Goal: Information Seeking & Learning: Check status

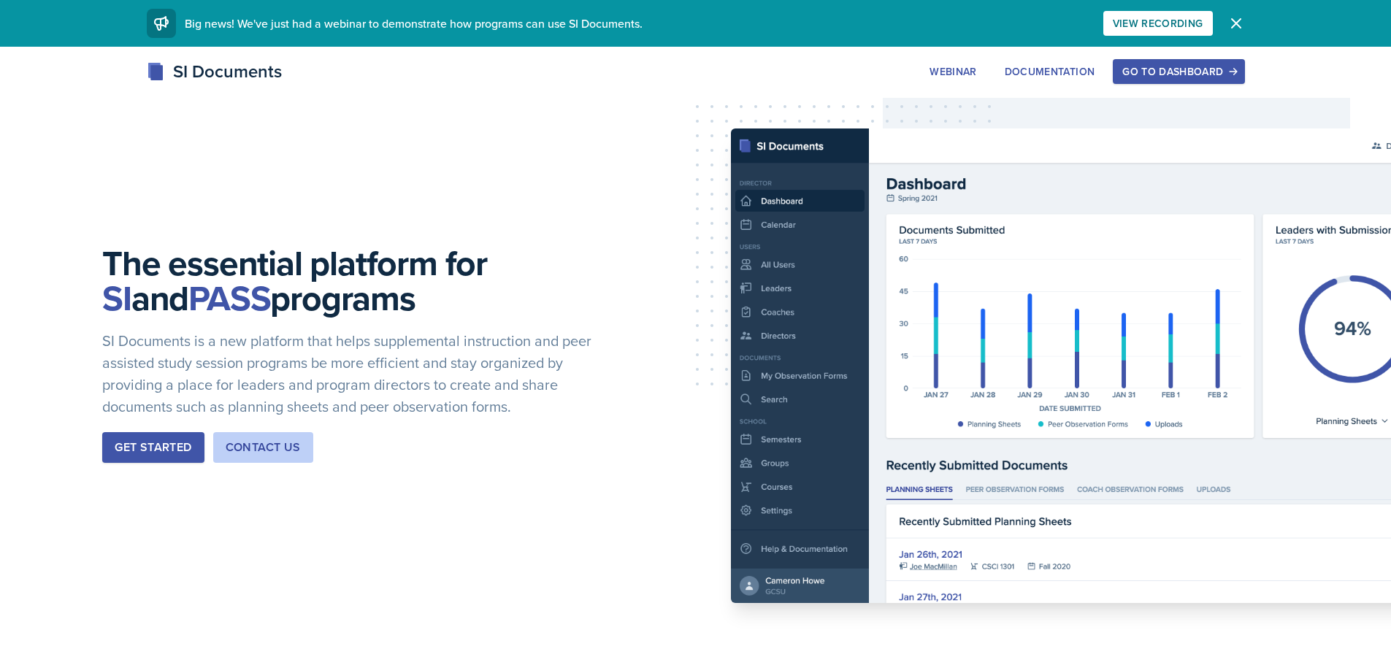
click at [1197, 68] on div "Go to Dashboard" at bounding box center [1178, 72] width 112 height 12
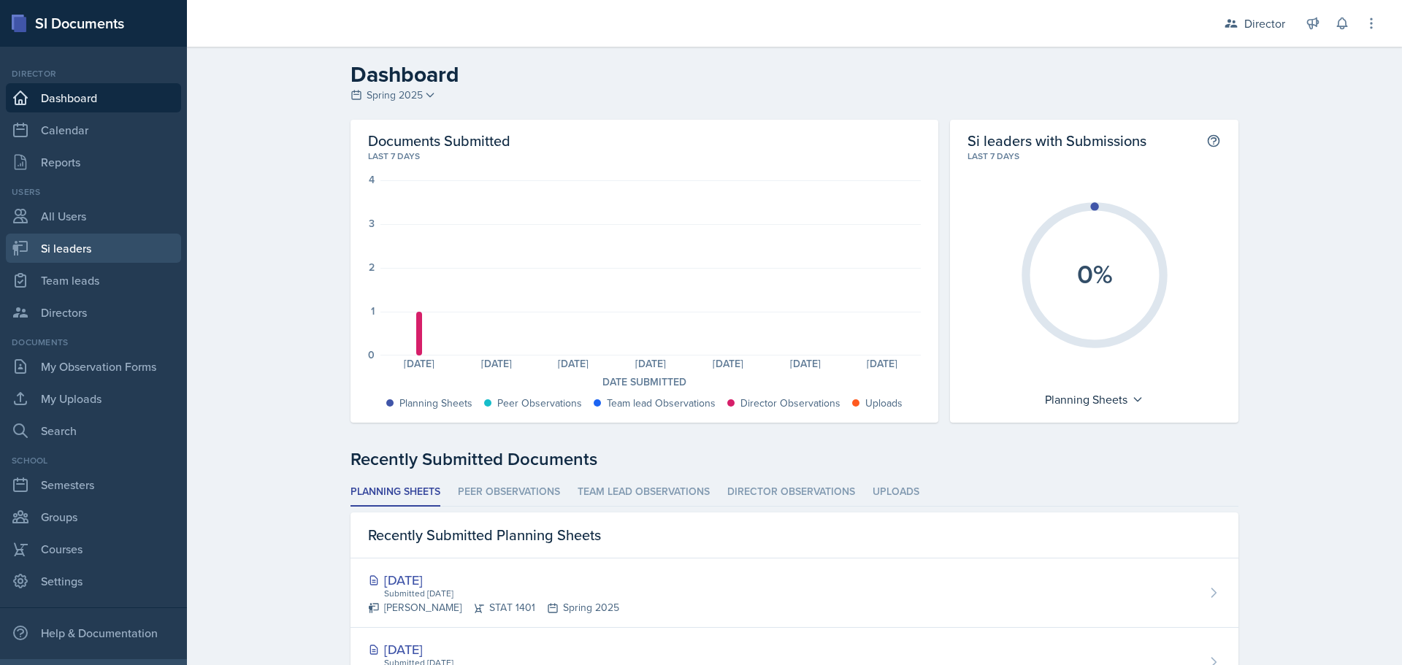
click at [72, 253] on link "Si leaders" at bounding box center [93, 248] width 175 height 29
select select "2bed604d-1099-4043-b1bc-2365e8740244"
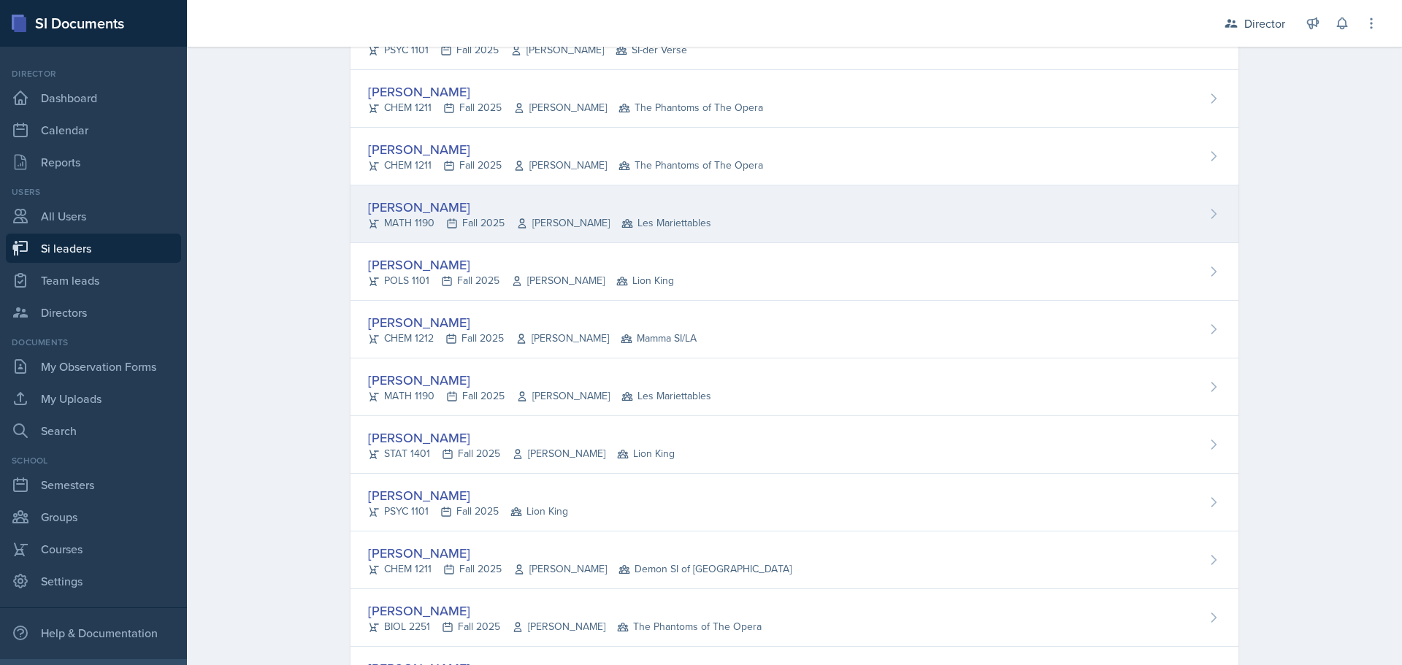
scroll to position [5402, 0]
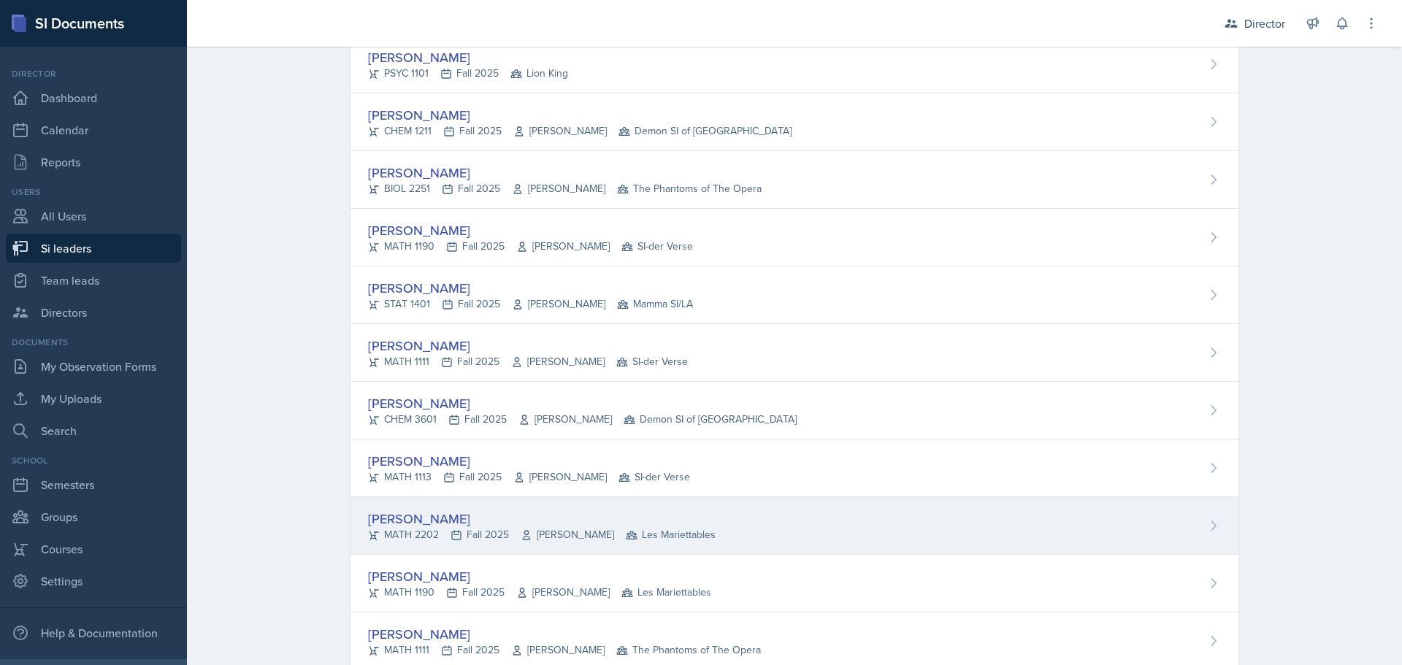
click at [397, 516] on div "[PERSON_NAME]" at bounding box center [541, 519] width 347 height 20
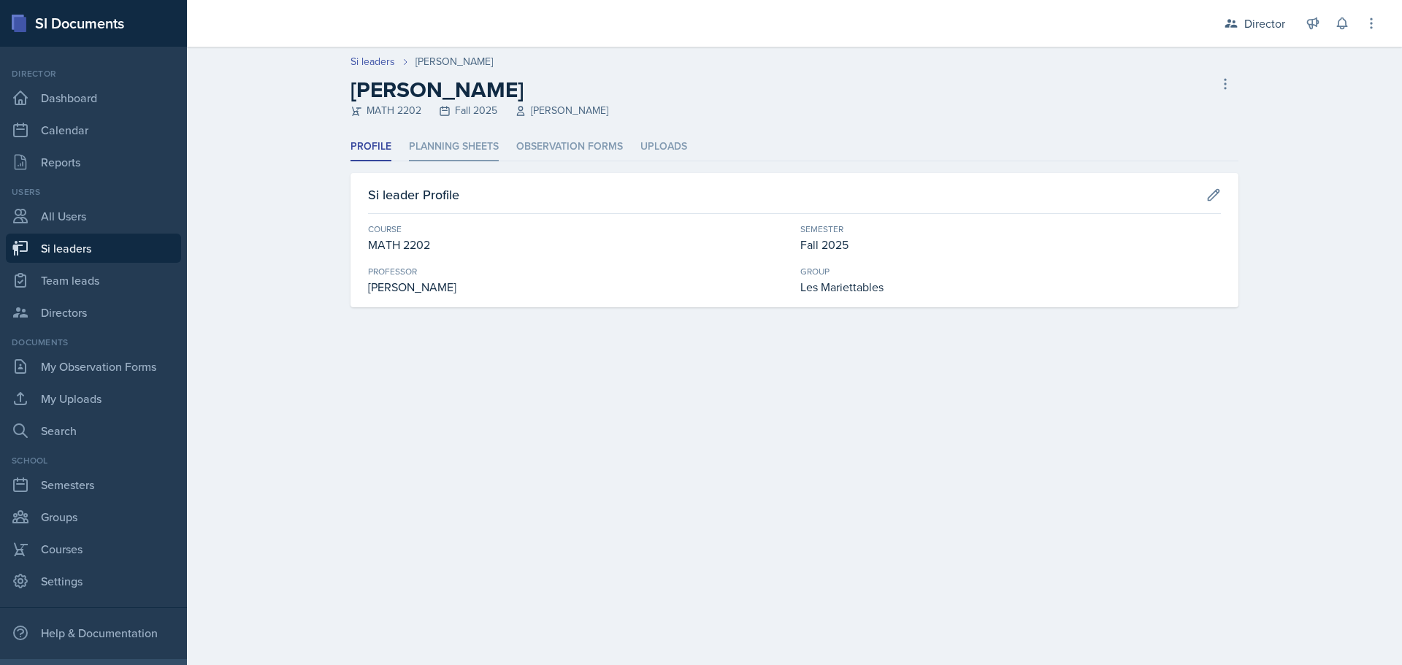
click at [477, 148] on li "Planning Sheets" at bounding box center [454, 147] width 90 height 28
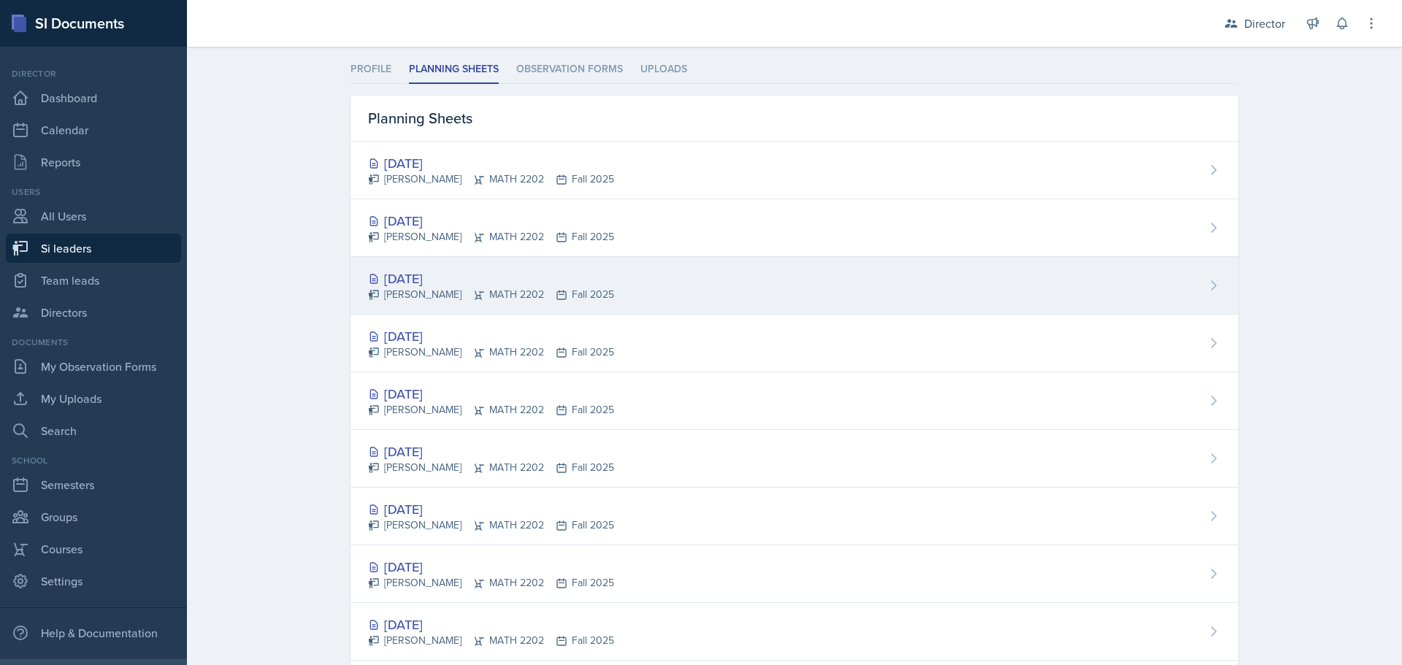
scroll to position [77, 0]
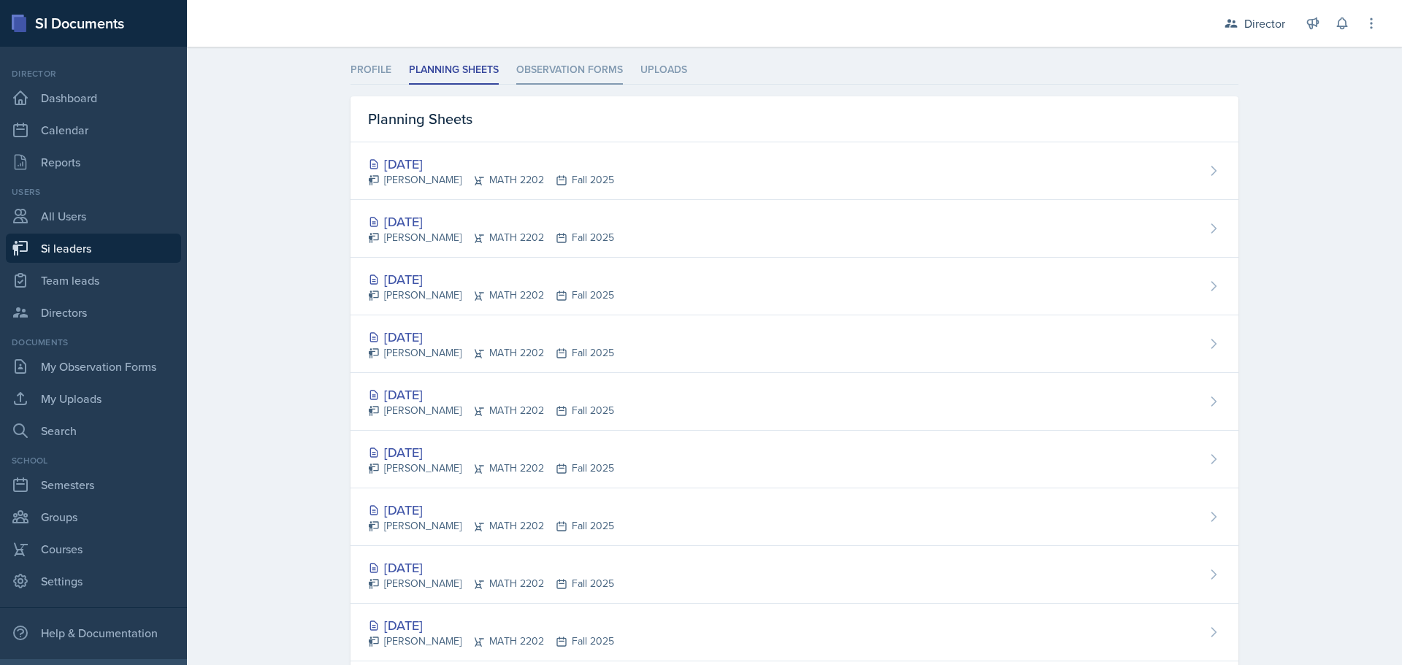
click at [572, 72] on li "Observation Forms" at bounding box center [569, 70] width 107 height 28
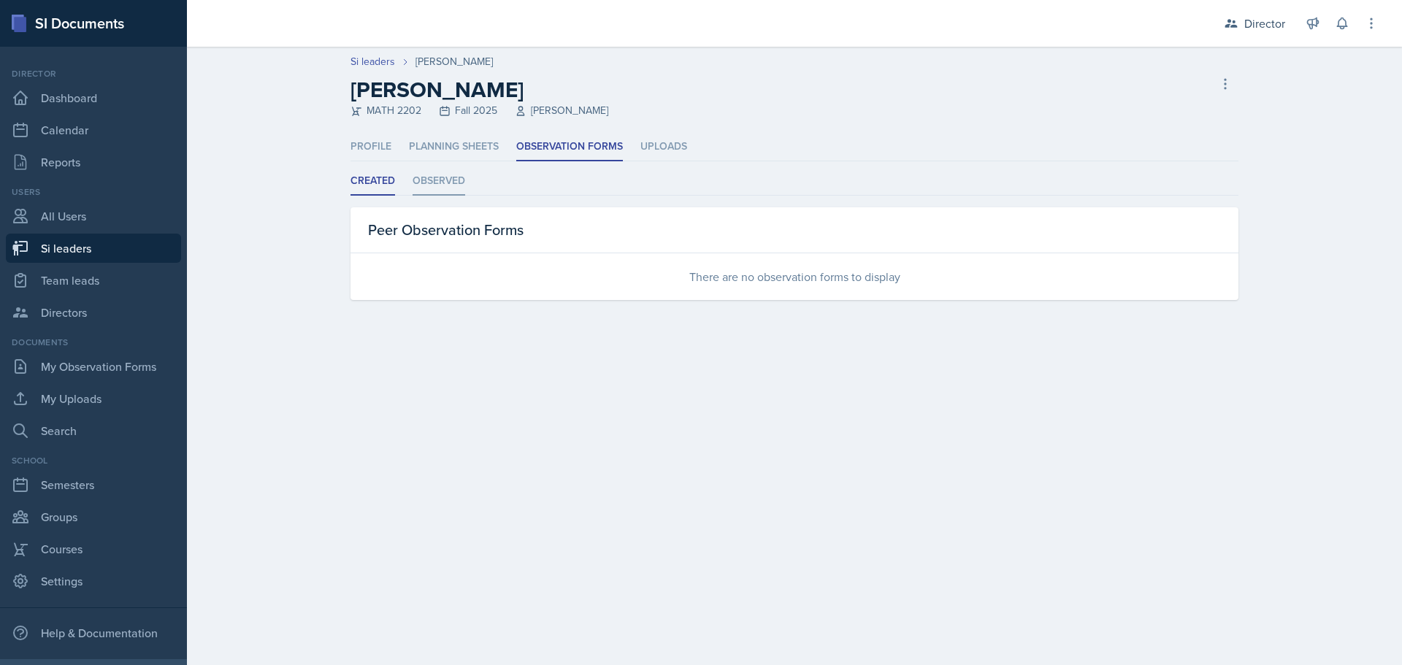
click at [446, 178] on li "Observed" at bounding box center [438, 181] width 53 height 28
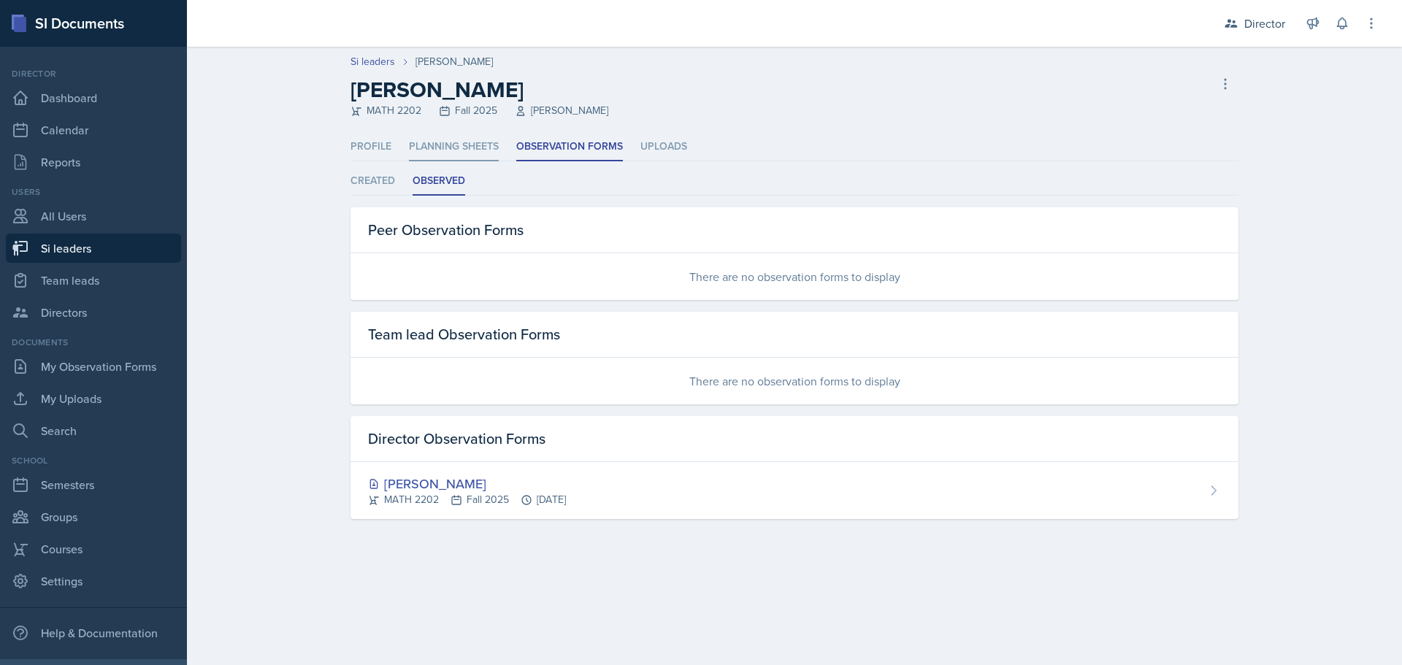
click at [470, 145] on li "Planning Sheets" at bounding box center [454, 147] width 90 height 28
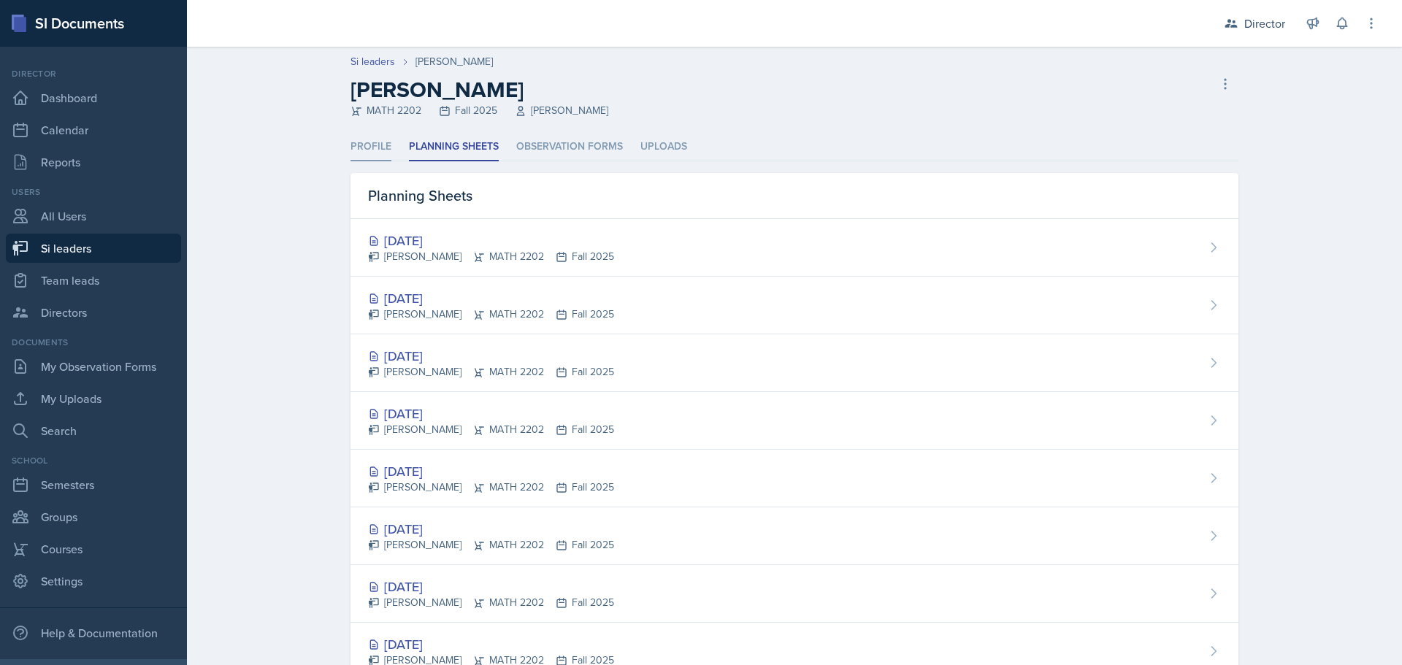
click at [366, 141] on li "Profile" at bounding box center [370, 147] width 41 height 28
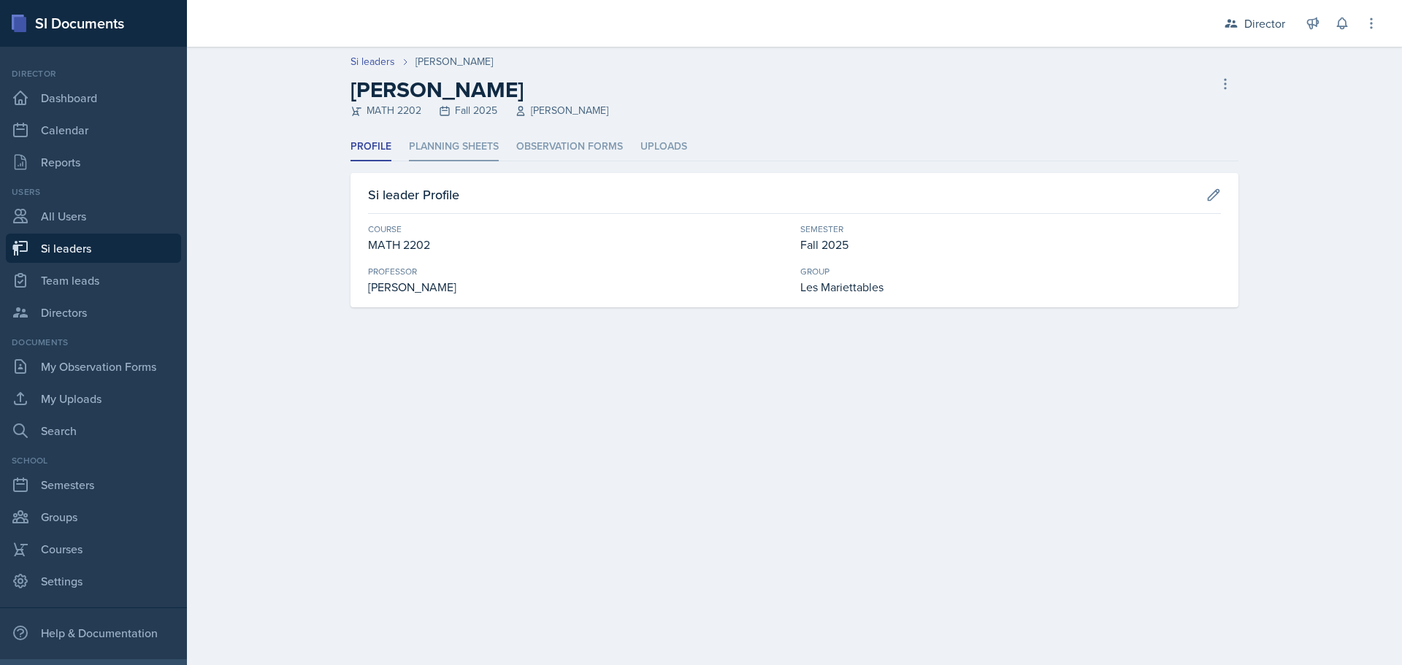
click at [463, 151] on li "Planning Sheets" at bounding box center [454, 147] width 90 height 28
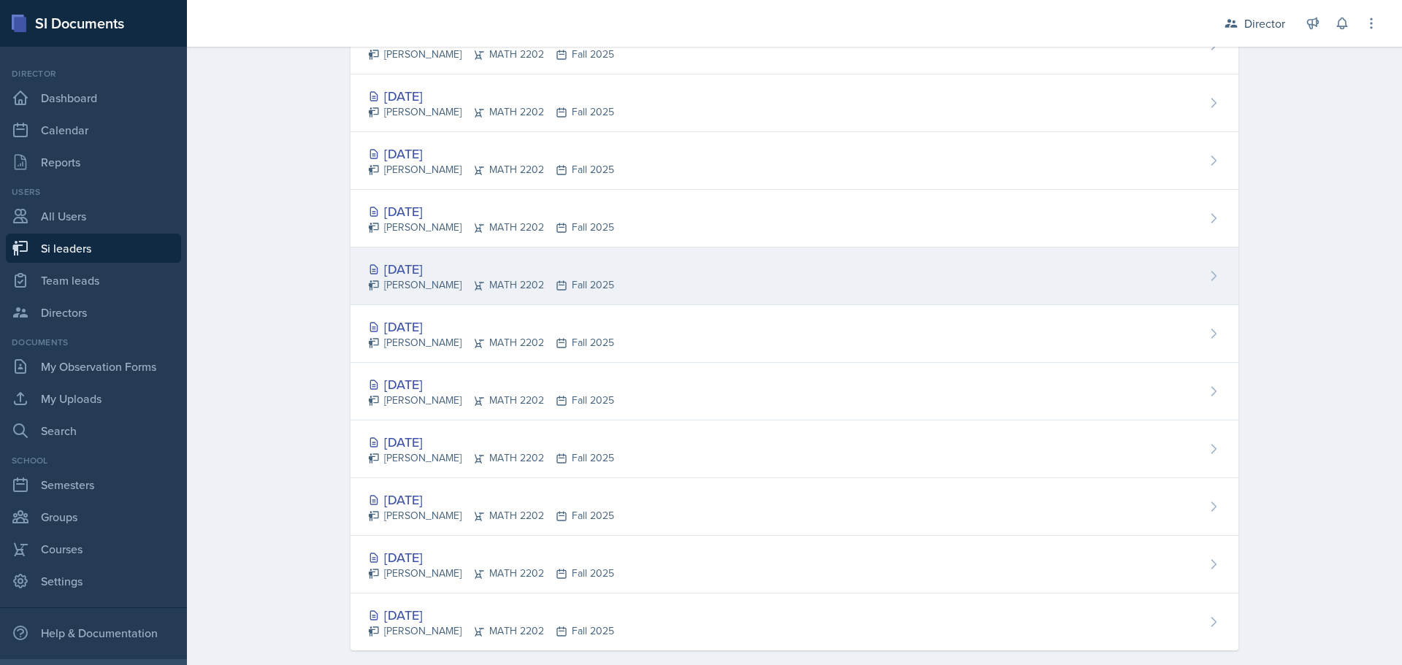
scroll to position [219, 0]
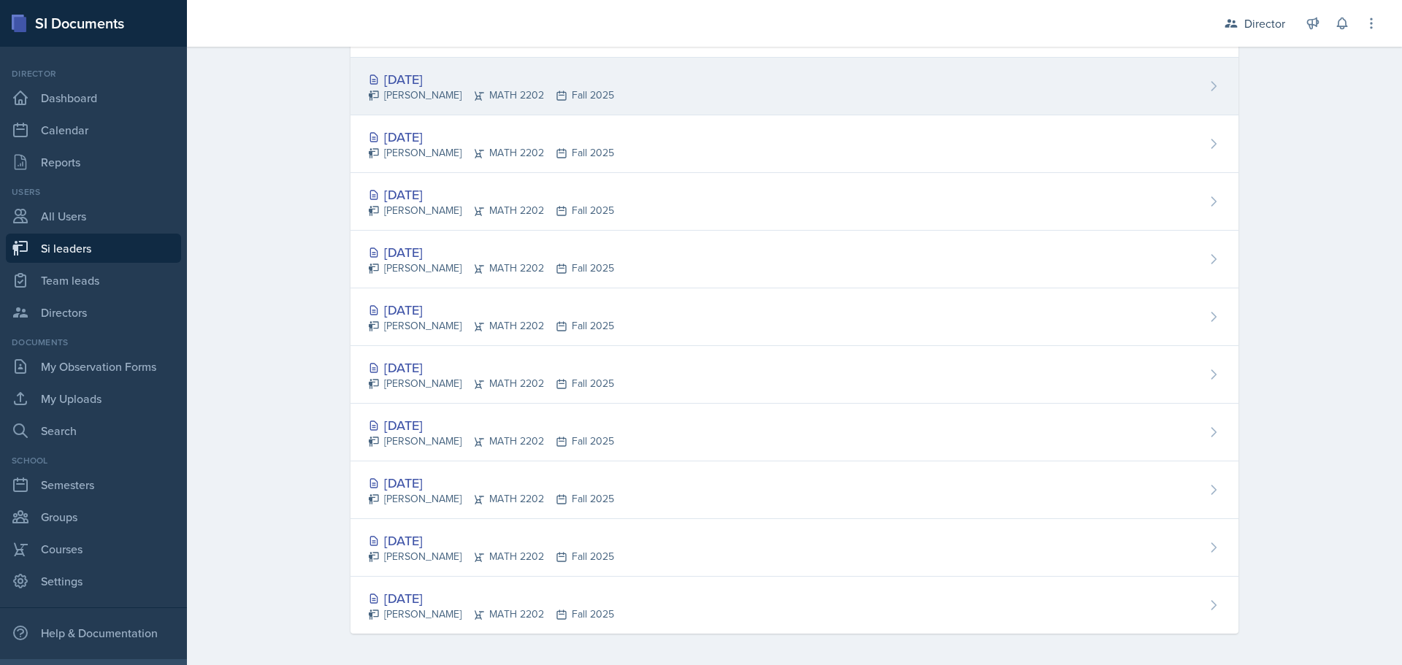
click at [432, 79] on div "[DATE]" at bounding box center [491, 79] width 246 height 20
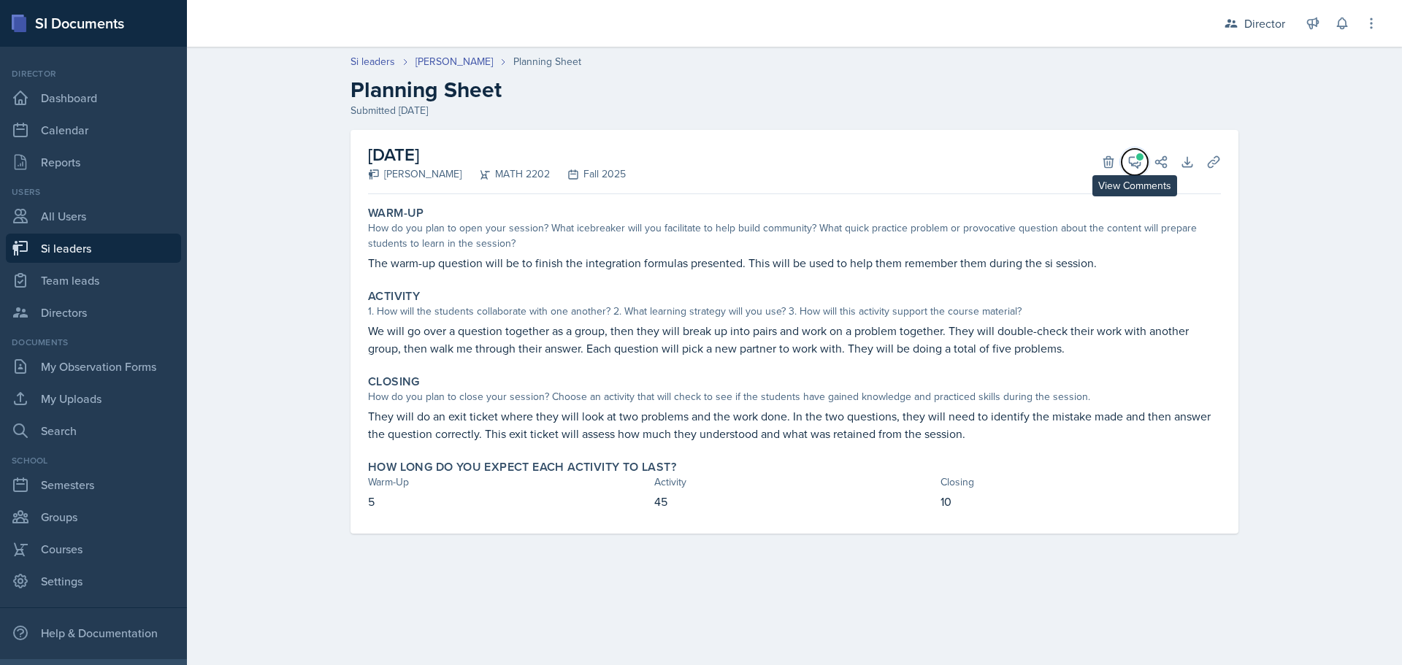
click at [1138, 159] on span at bounding box center [1139, 156] width 7 height 7
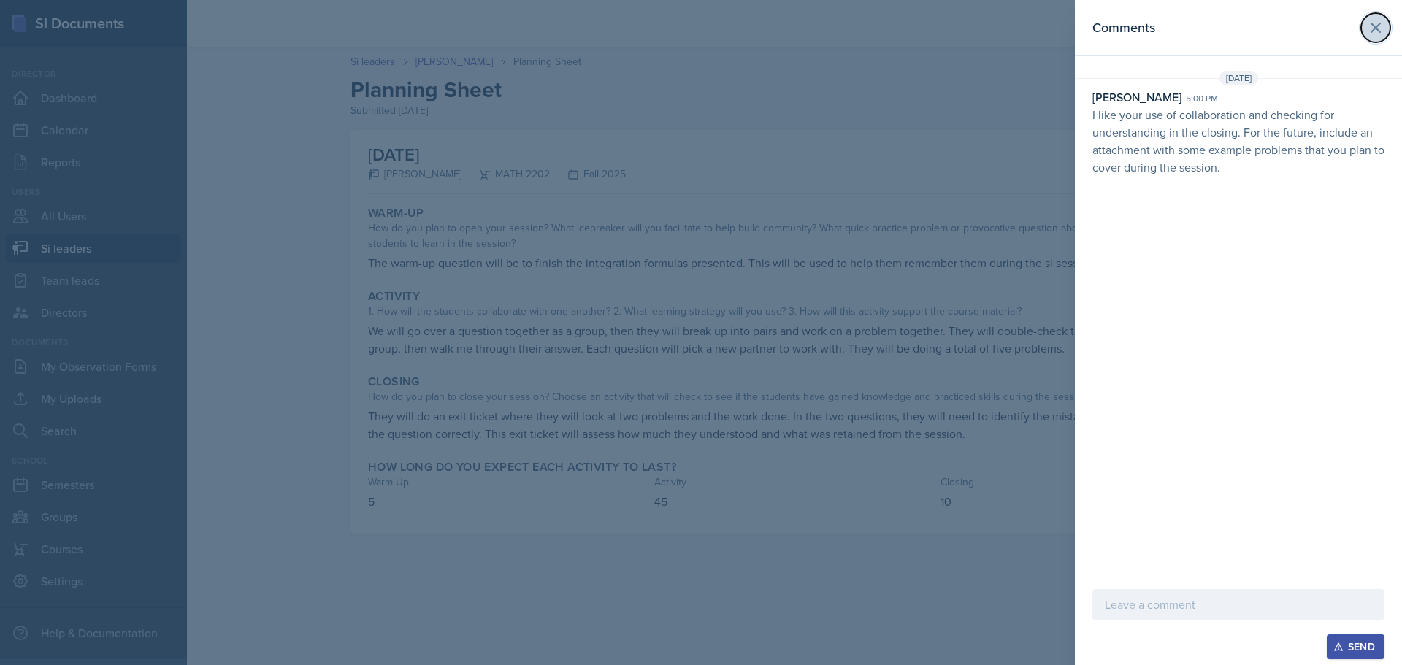
click at [1374, 29] on icon at bounding box center [1375, 27] width 9 height 9
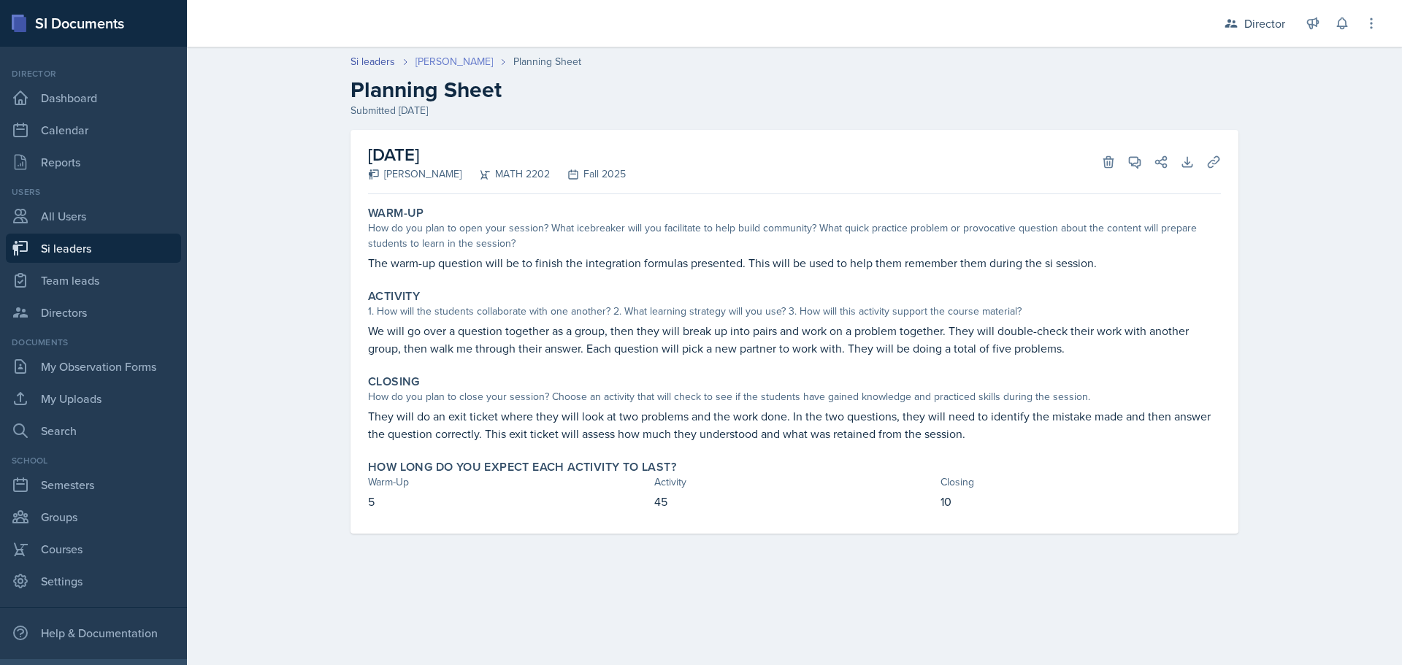
click at [460, 64] on link "[PERSON_NAME]" at bounding box center [453, 61] width 77 height 15
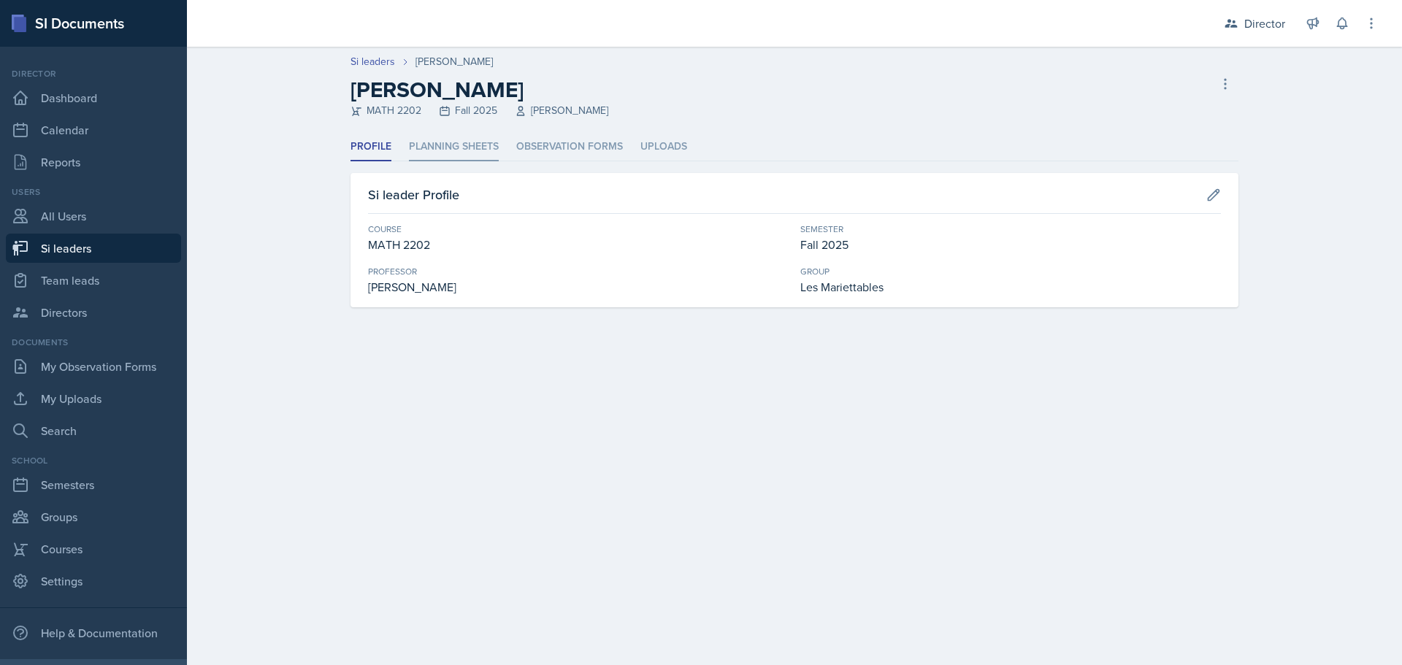
click at [465, 147] on li "Planning Sheets" at bounding box center [454, 147] width 90 height 28
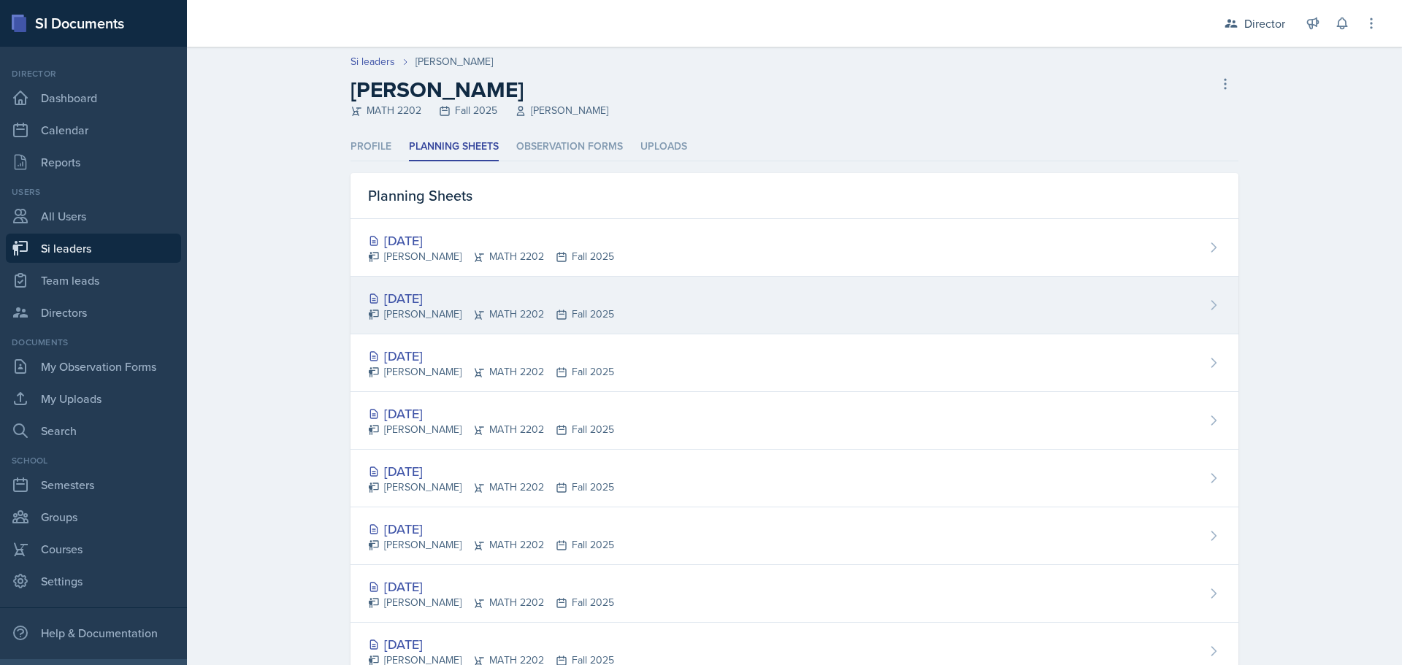
click at [418, 296] on div "[DATE]" at bounding box center [491, 298] width 246 height 20
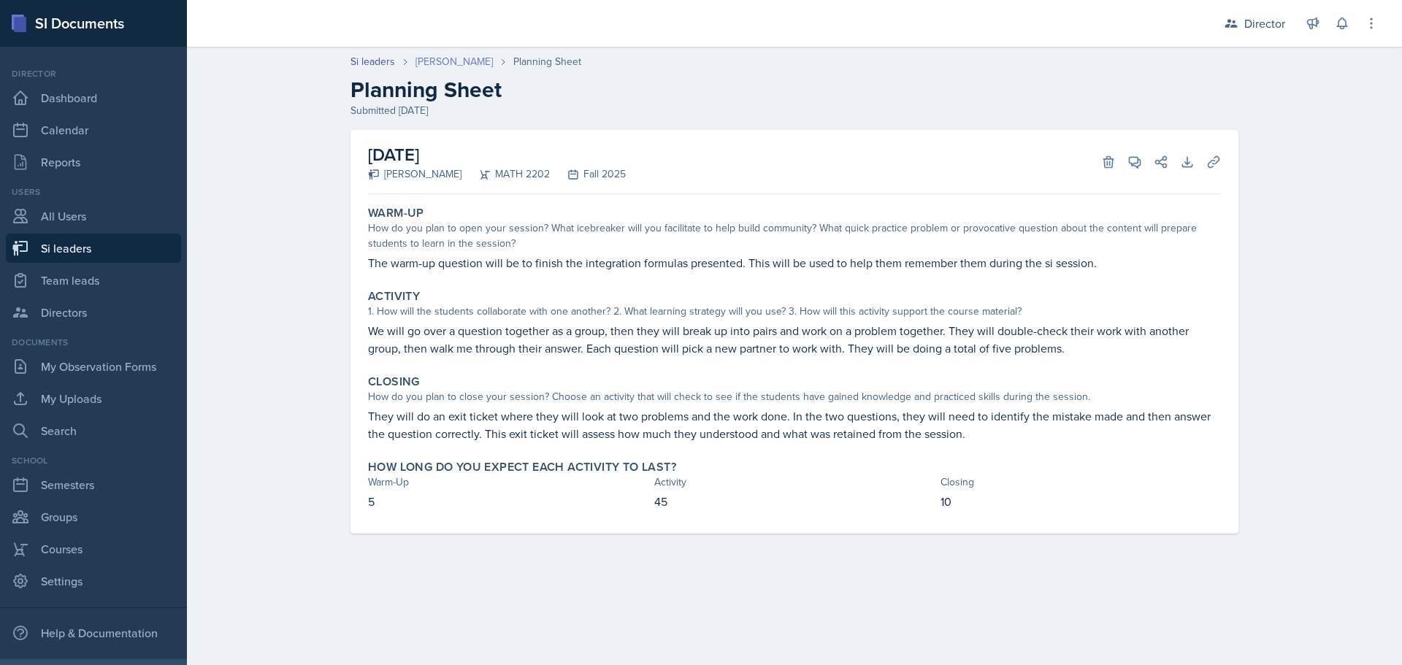
click at [441, 64] on link "[PERSON_NAME]" at bounding box center [453, 61] width 77 height 15
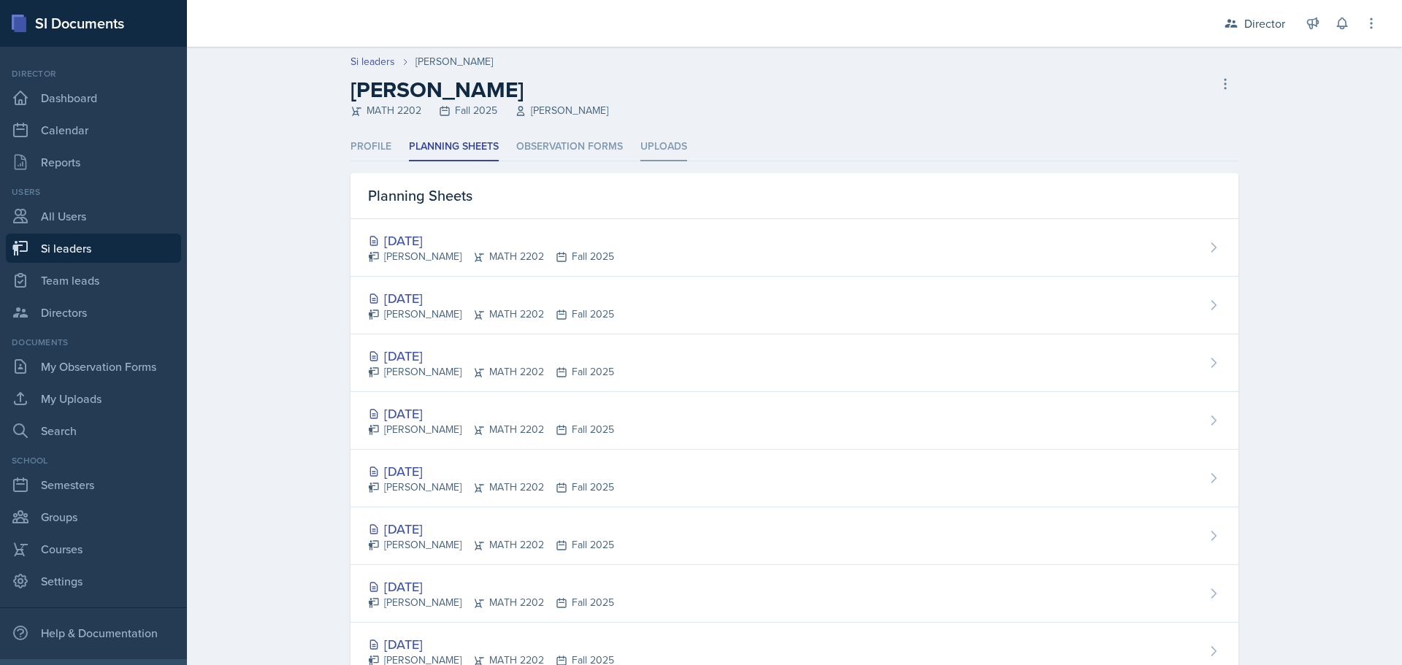
click at [643, 145] on li "Uploads" at bounding box center [663, 147] width 47 height 28
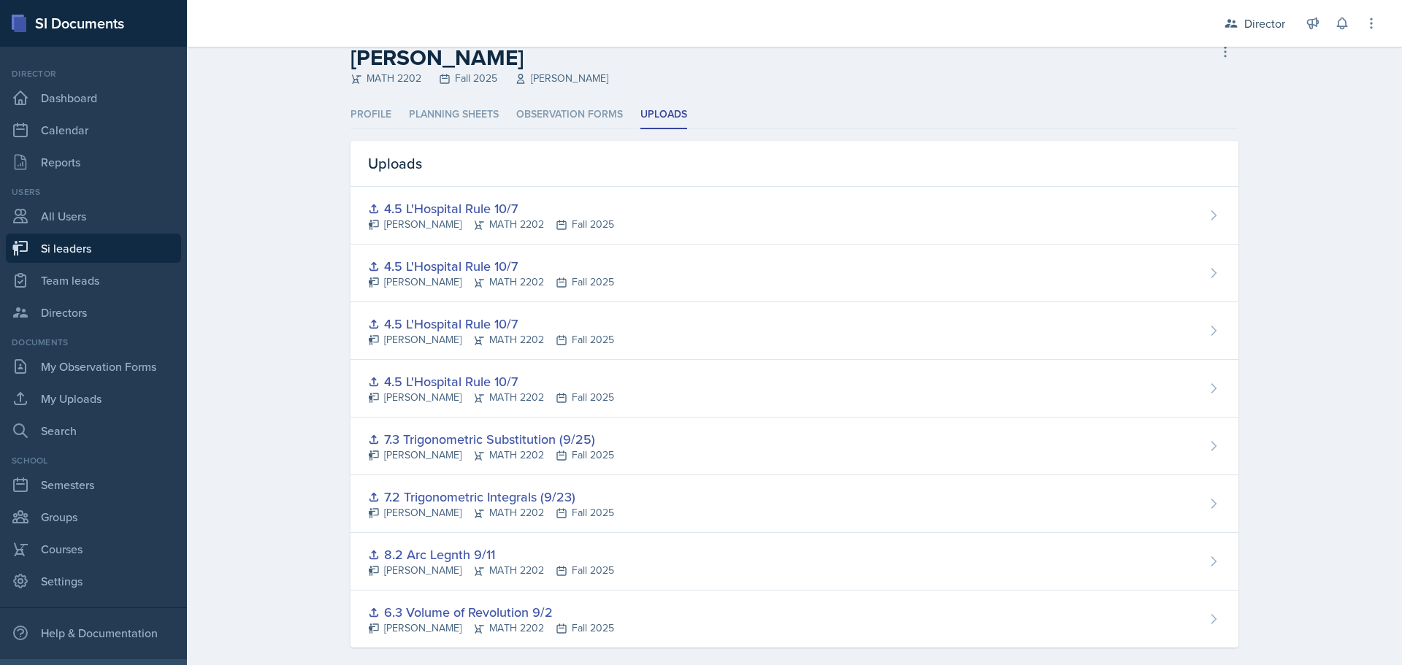
scroll to position [50, 0]
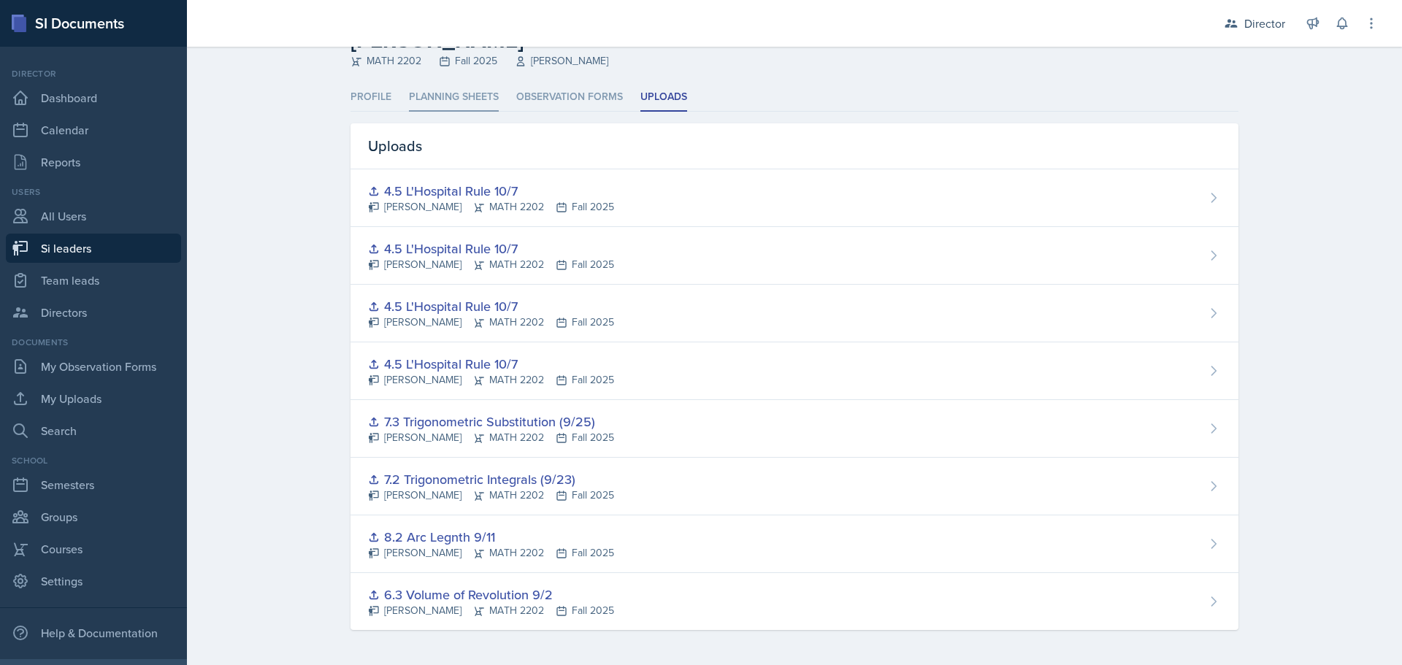
click at [465, 96] on li "Planning Sheets" at bounding box center [454, 97] width 90 height 28
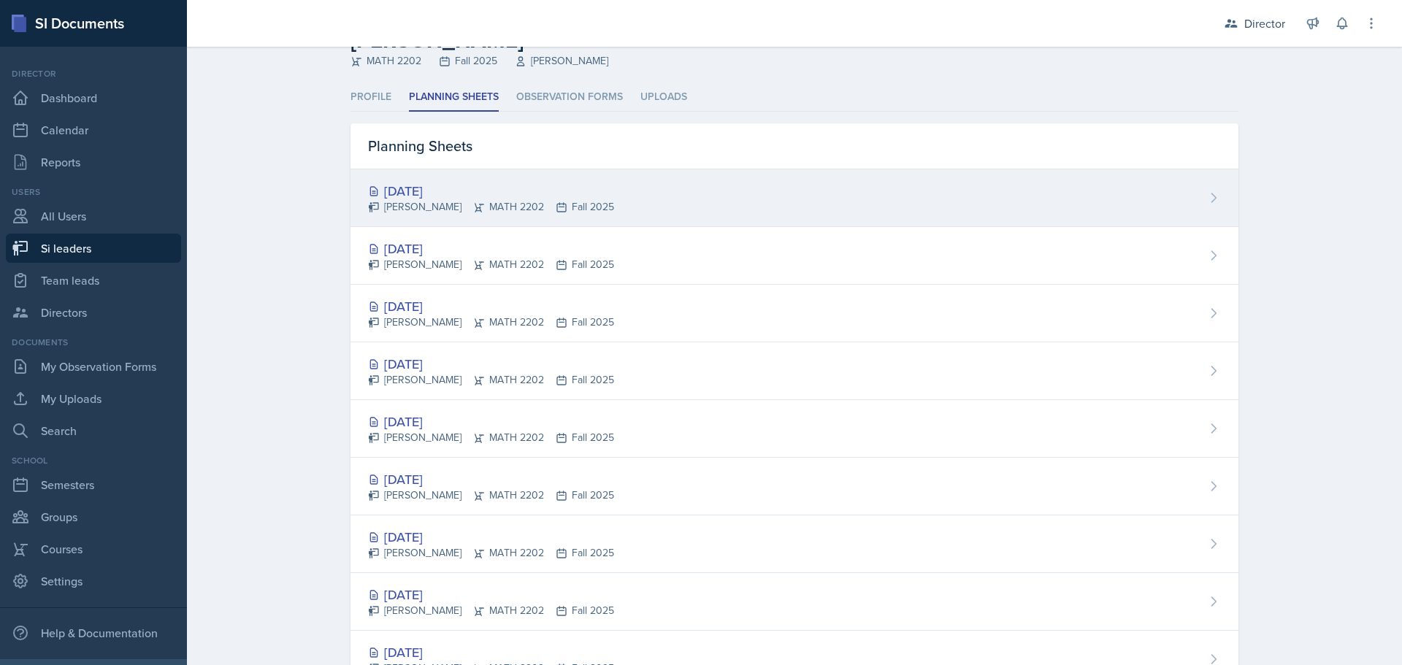
click at [434, 191] on div "[DATE]" at bounding box center [491, 191] width 246 height 20
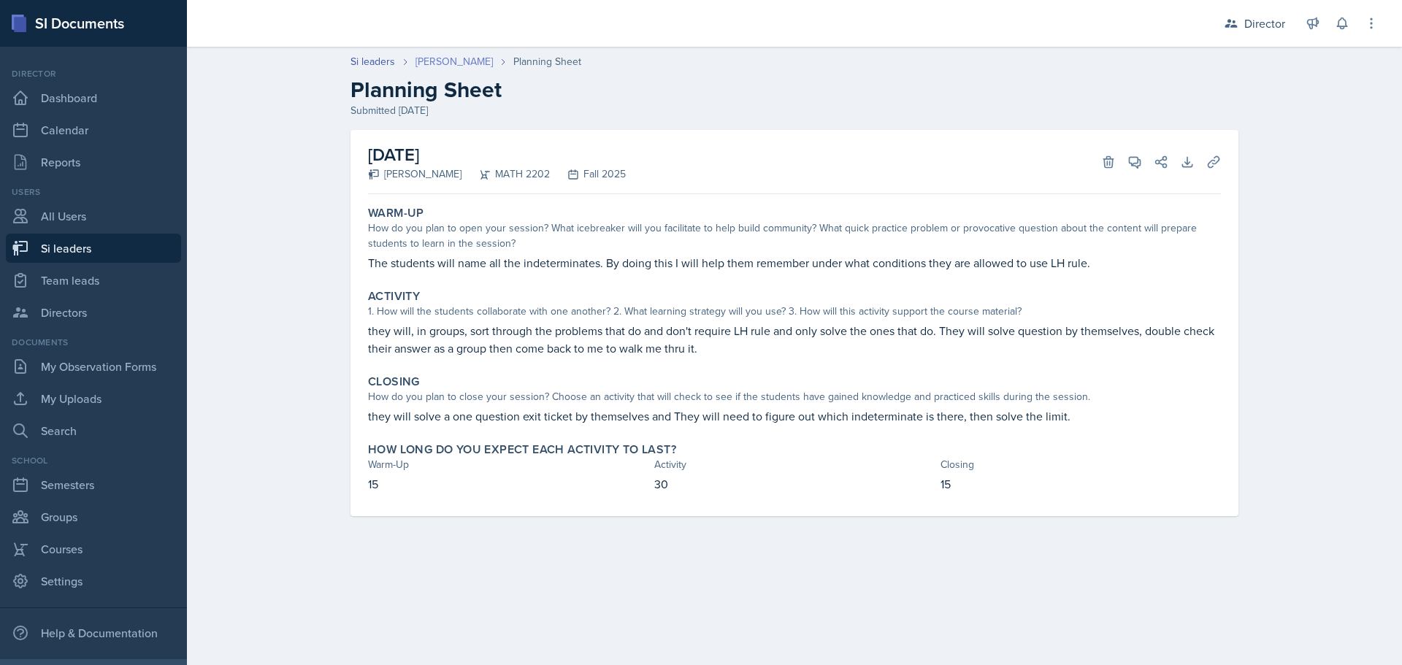
click at [457, 59] on link "[PERSON_NAME]" at bounding box center [453, 61] width 77 height 15
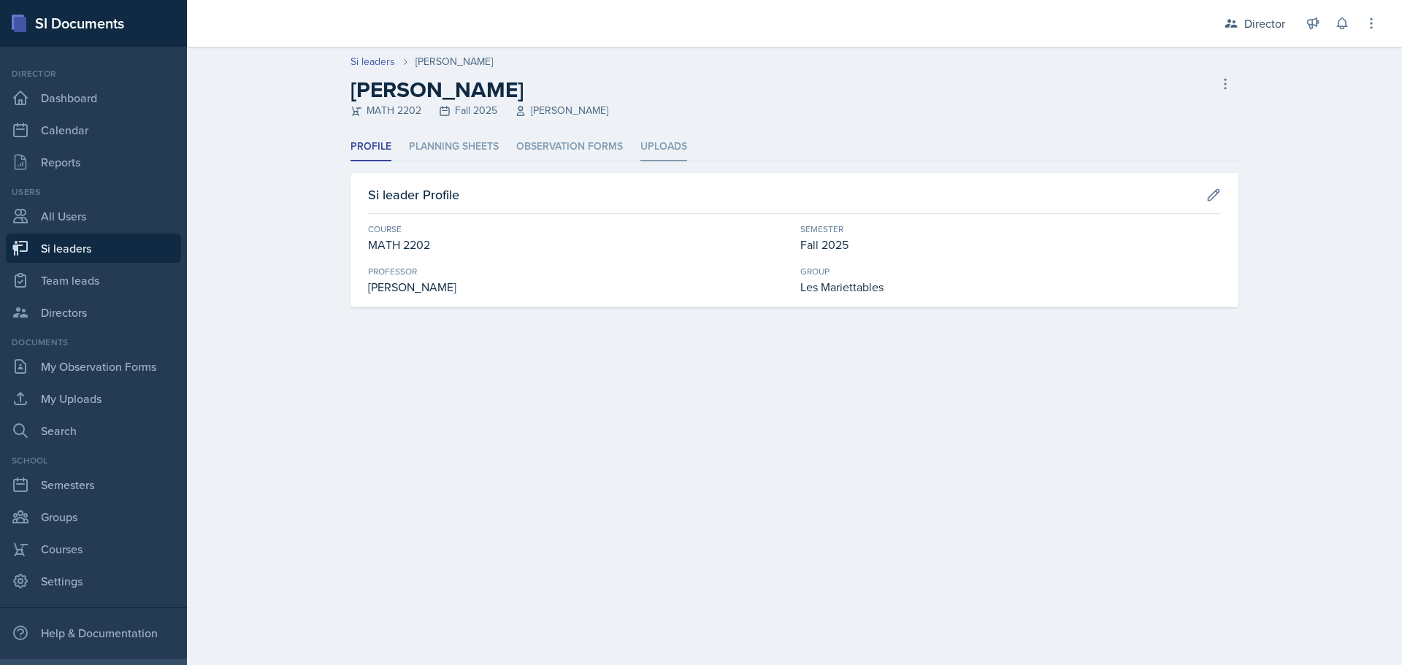
click at [668, 146] on li "Uploads" at bounding box center [663, 147] width 47 height 28
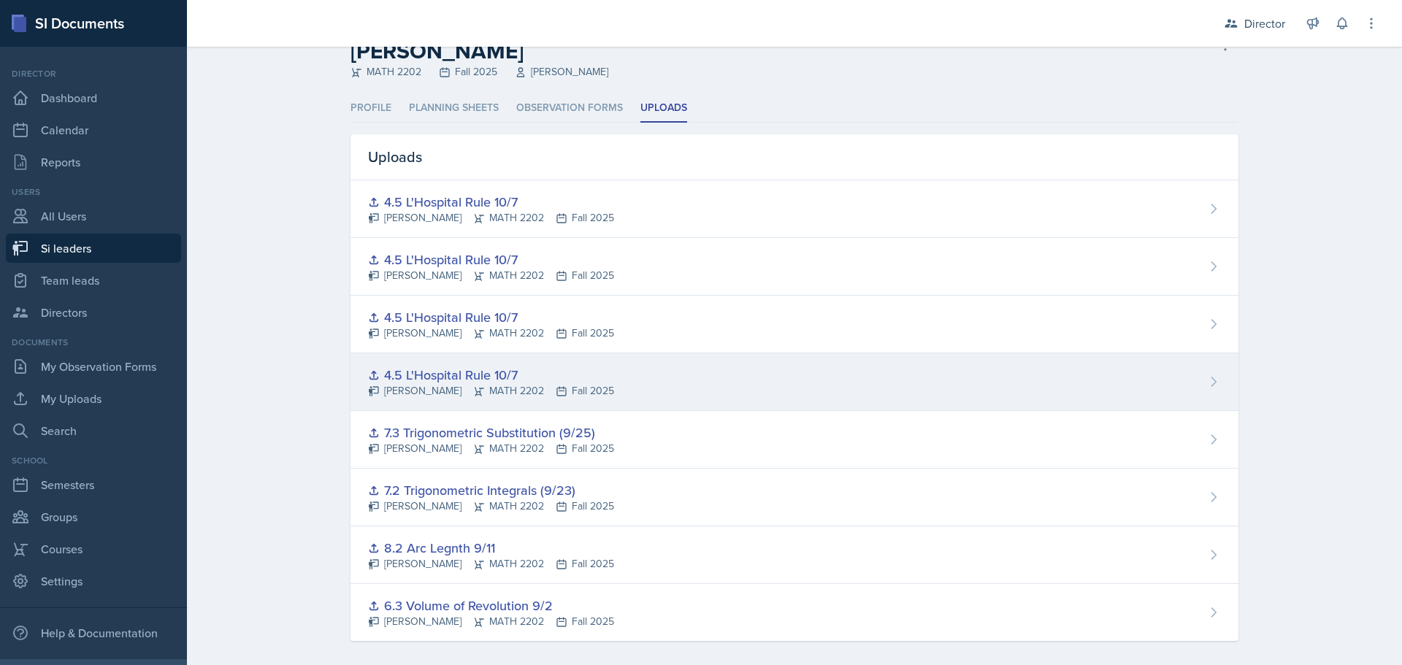
scroll to position [50, 0]
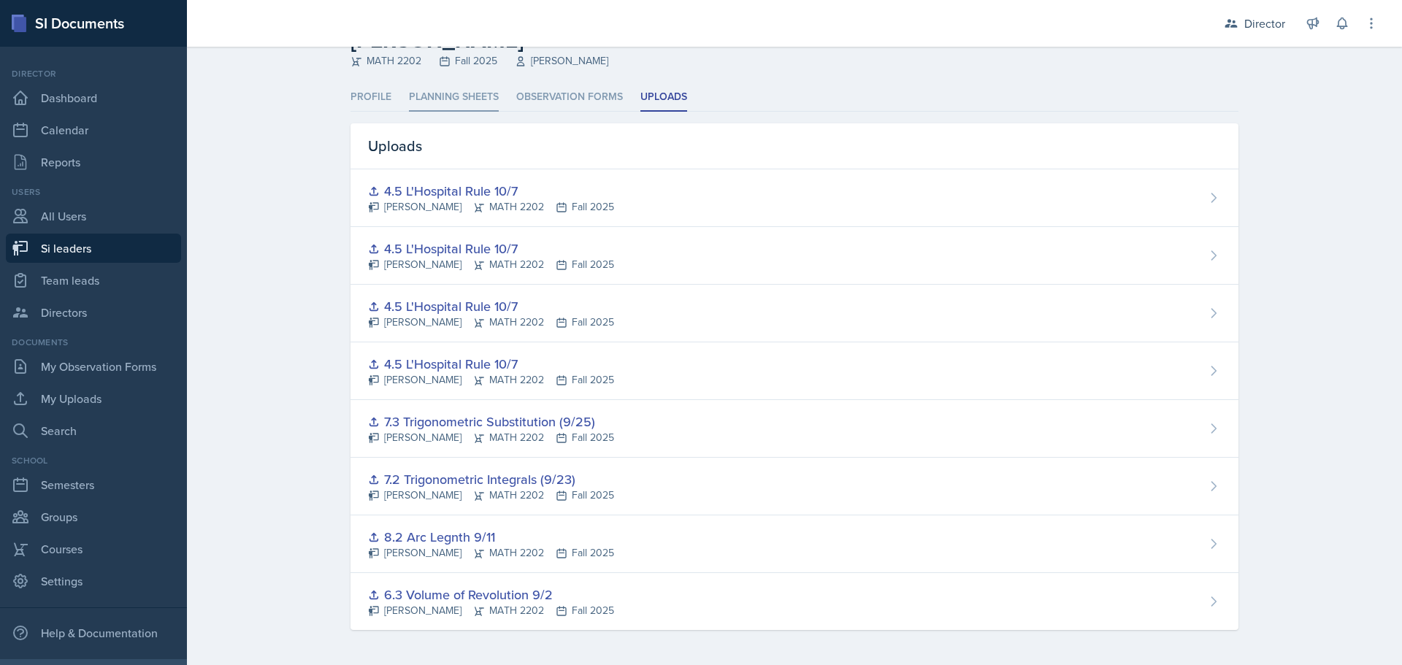
click at [456, 99] on li "Planning Sheets" at bounding box center [454, 97] width 90 height 28
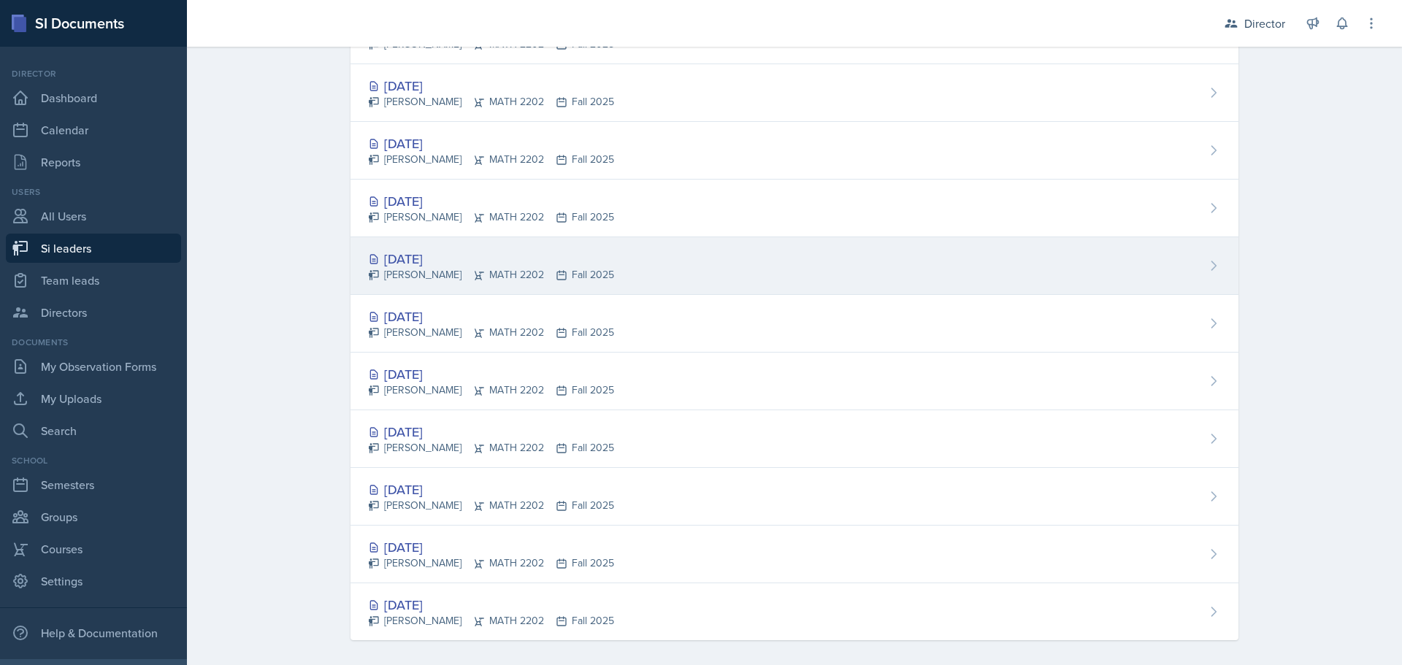
scroll to position [223, 0]
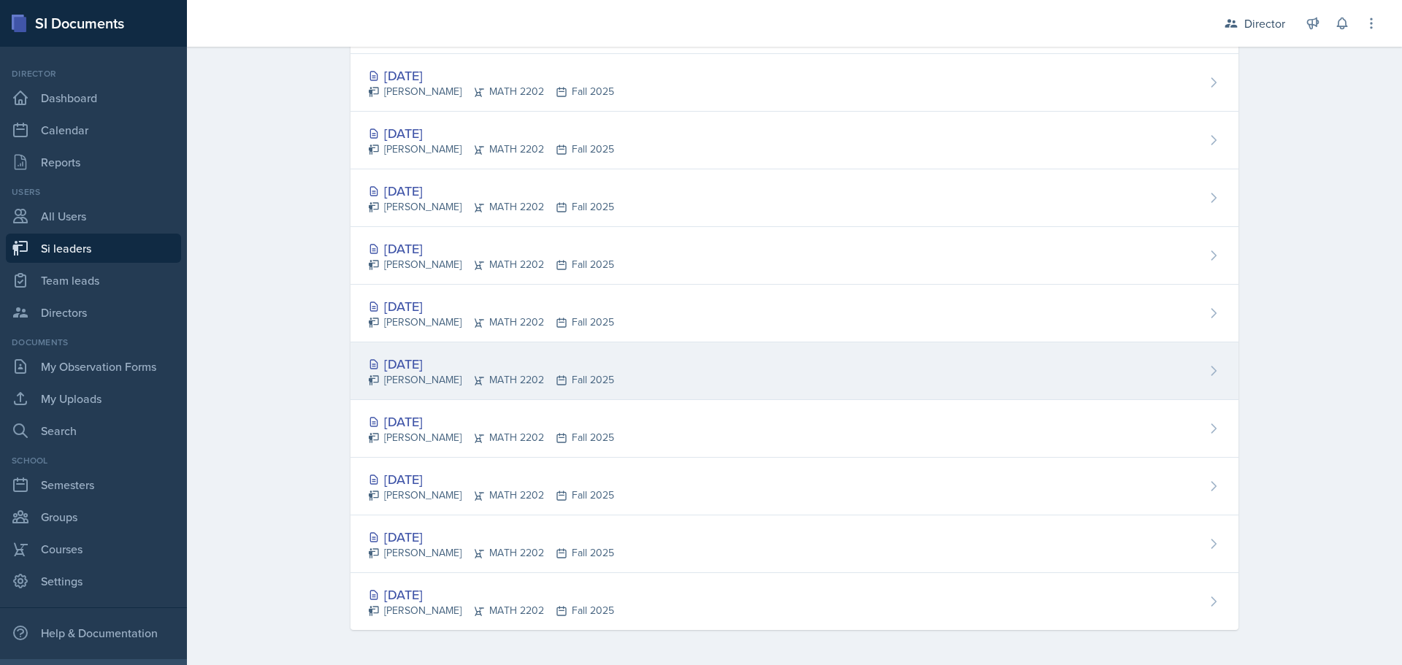
click at [440, 371] on div "[DATE]" at bounding box center [491, 364] width 246 height 20
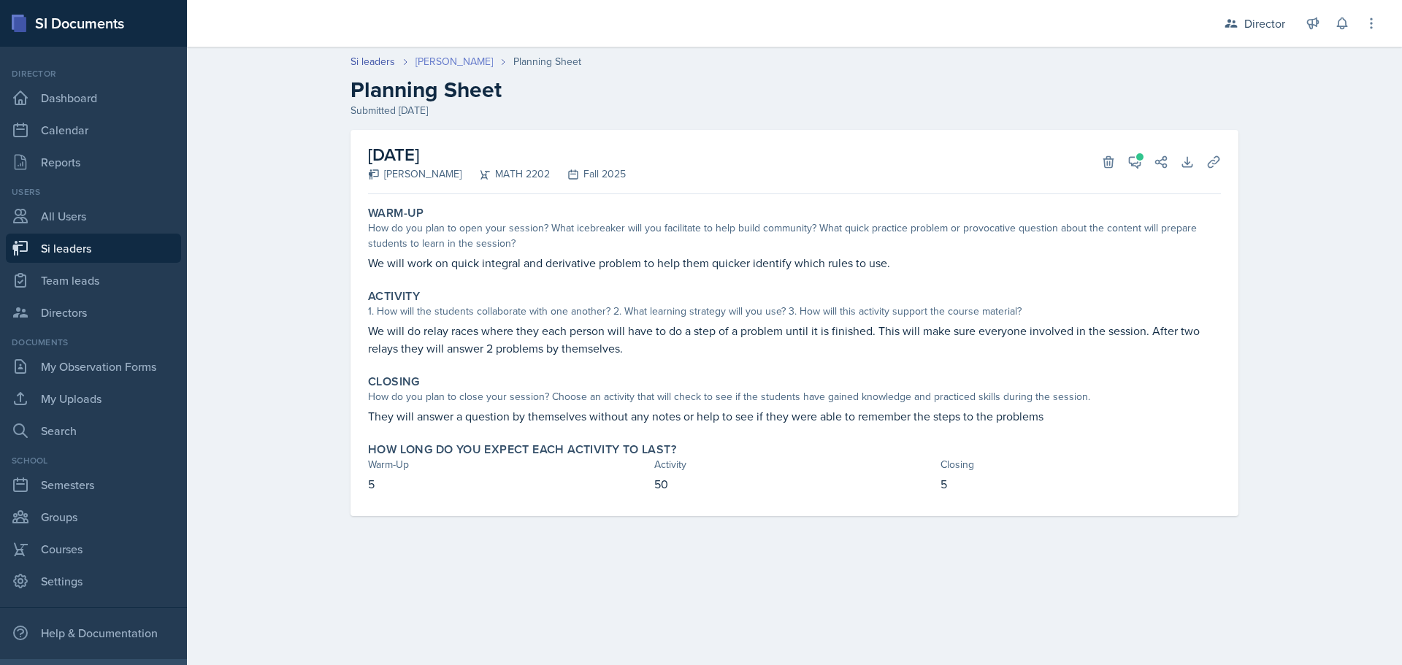
click at [447, 63] on link "[PERSON_NAME]" at bounding box center [453, 61] width 77 height 15
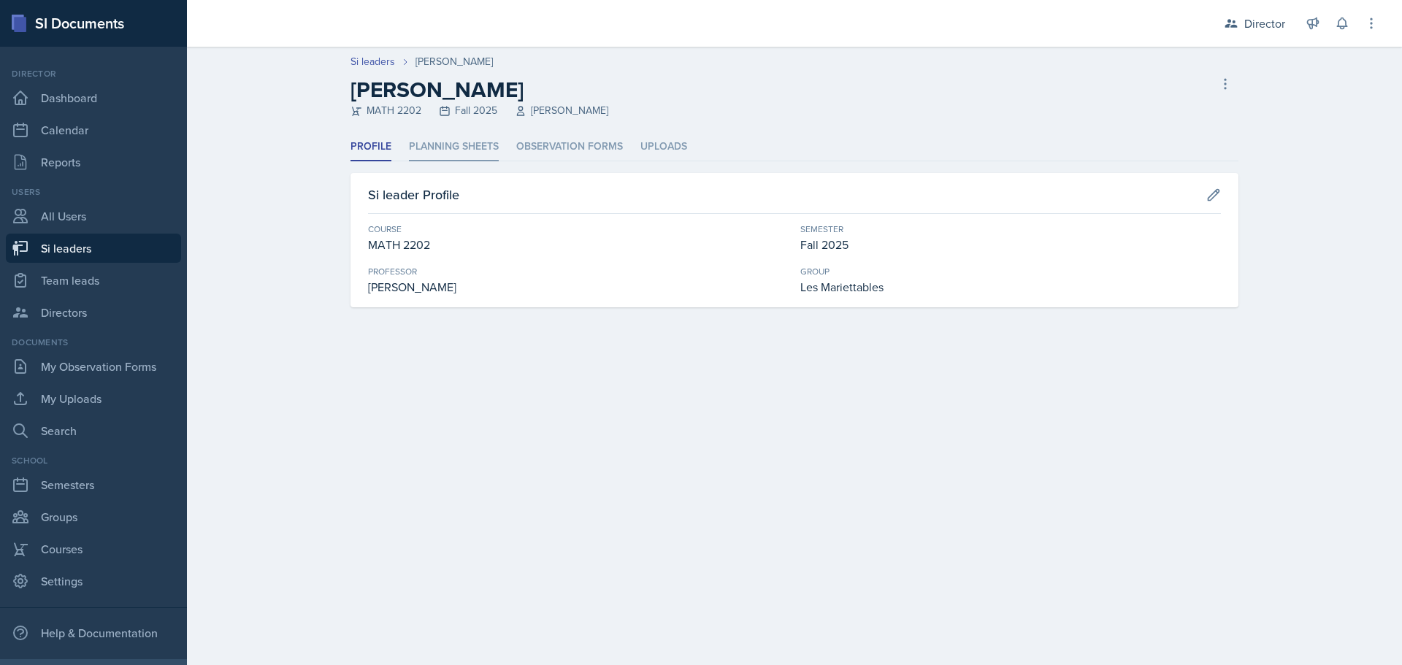
click at [466, 137] on li "Planning Sheets" at bounding box center [454, 147] width 90 height 28
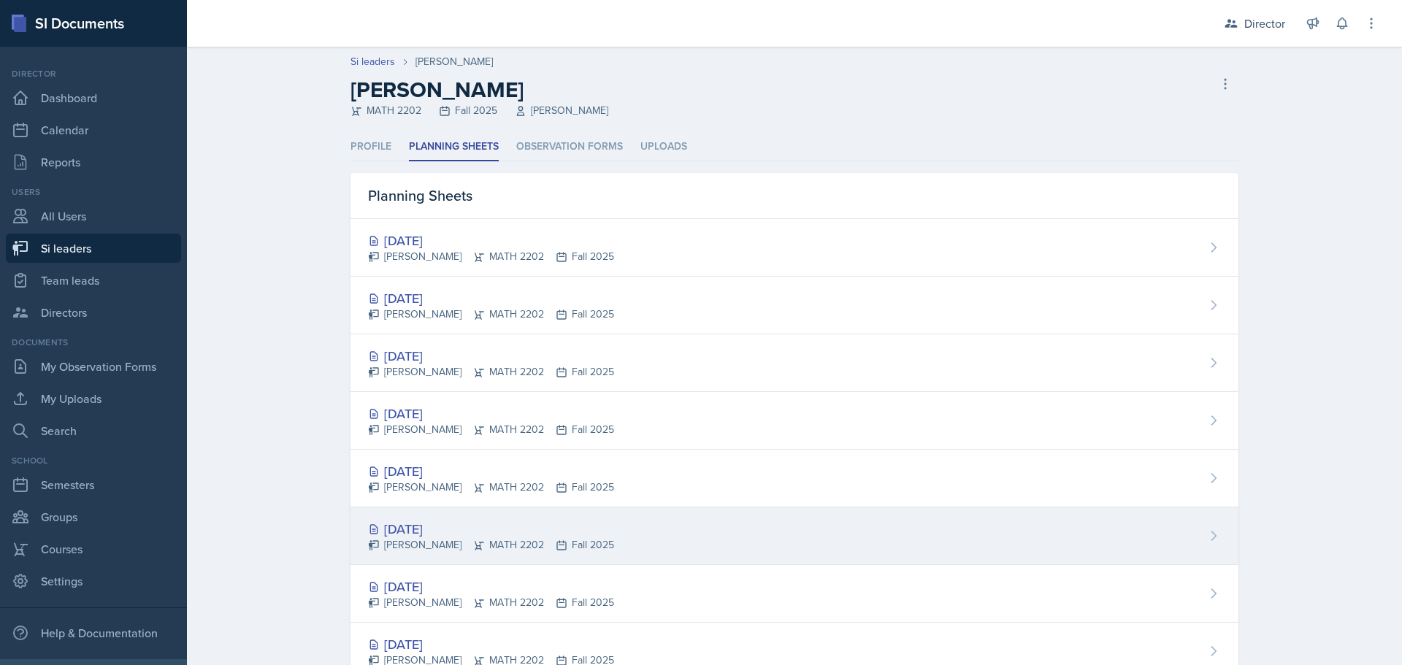
click at [429, 526] on div "[DATE]" at bounding box center [491, 529] width 246 height 20
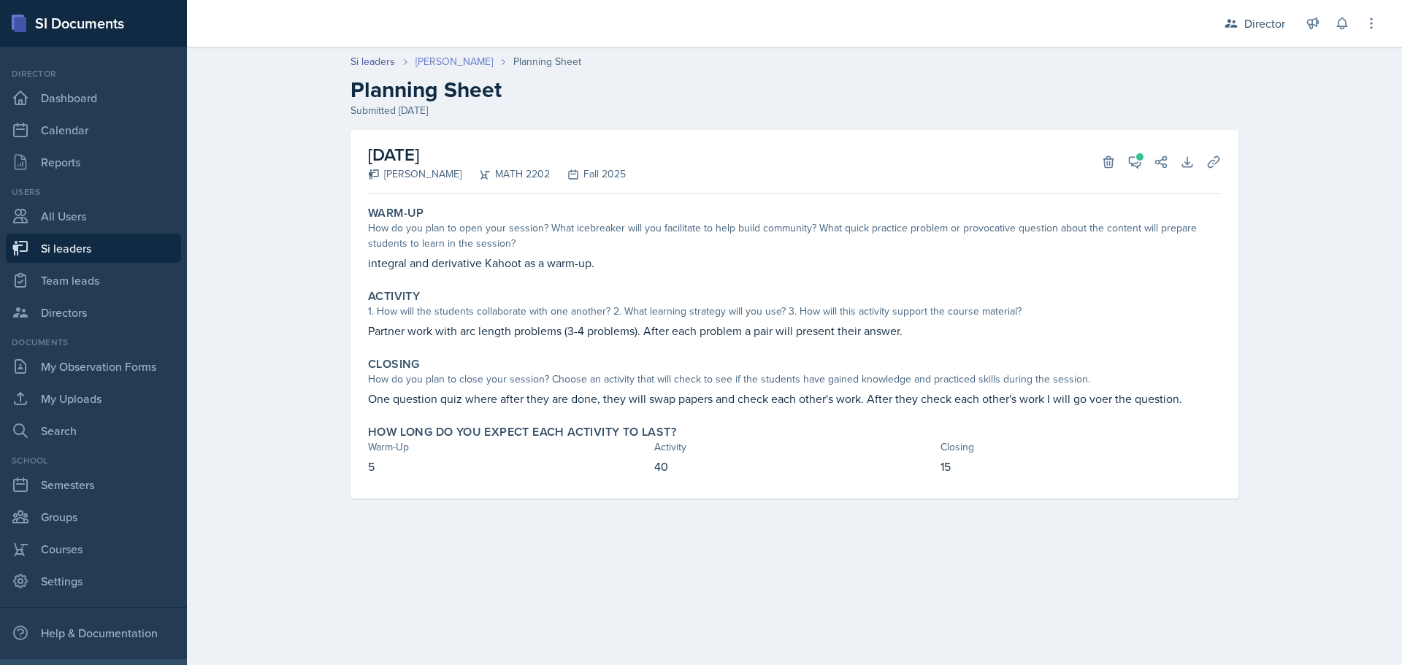
click at [452, 60] on link "[PERSON_NAME]" at bounding box center [453, 61] width 77 height 15
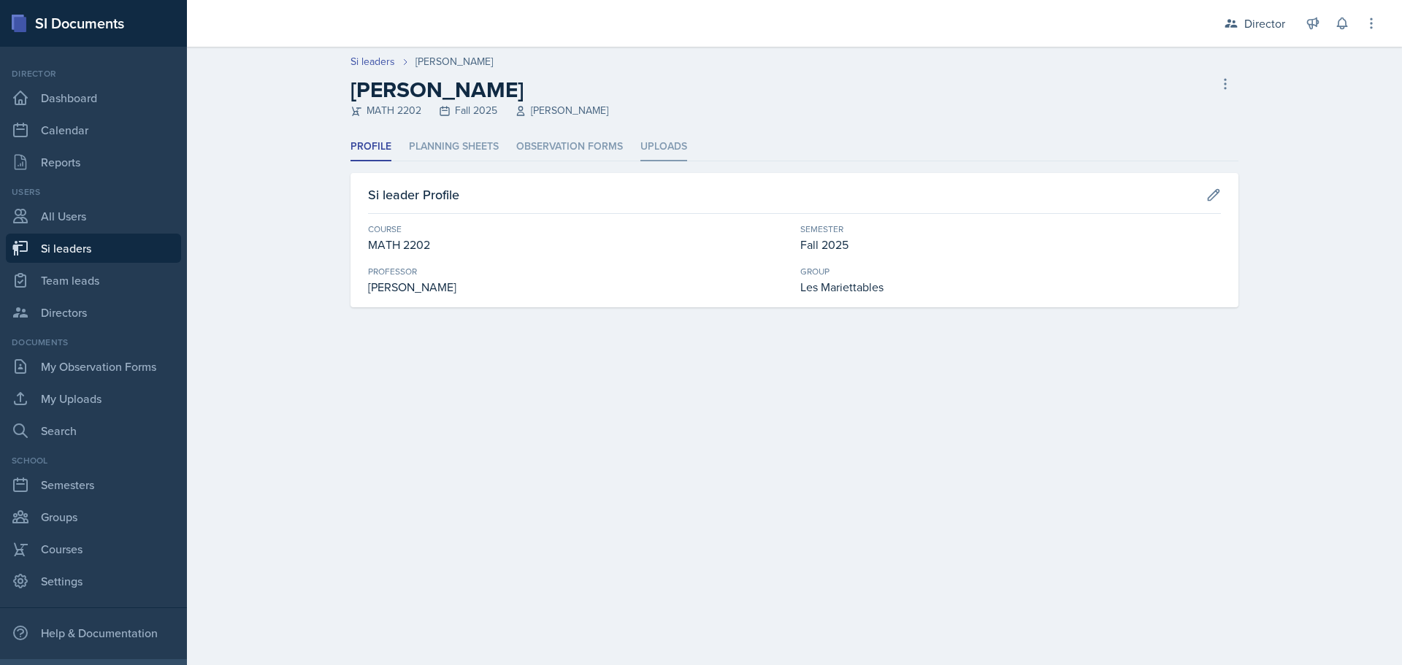
click at [652, 142] on li "Uploads" at bounding box center [663, 147] width 47 height 28
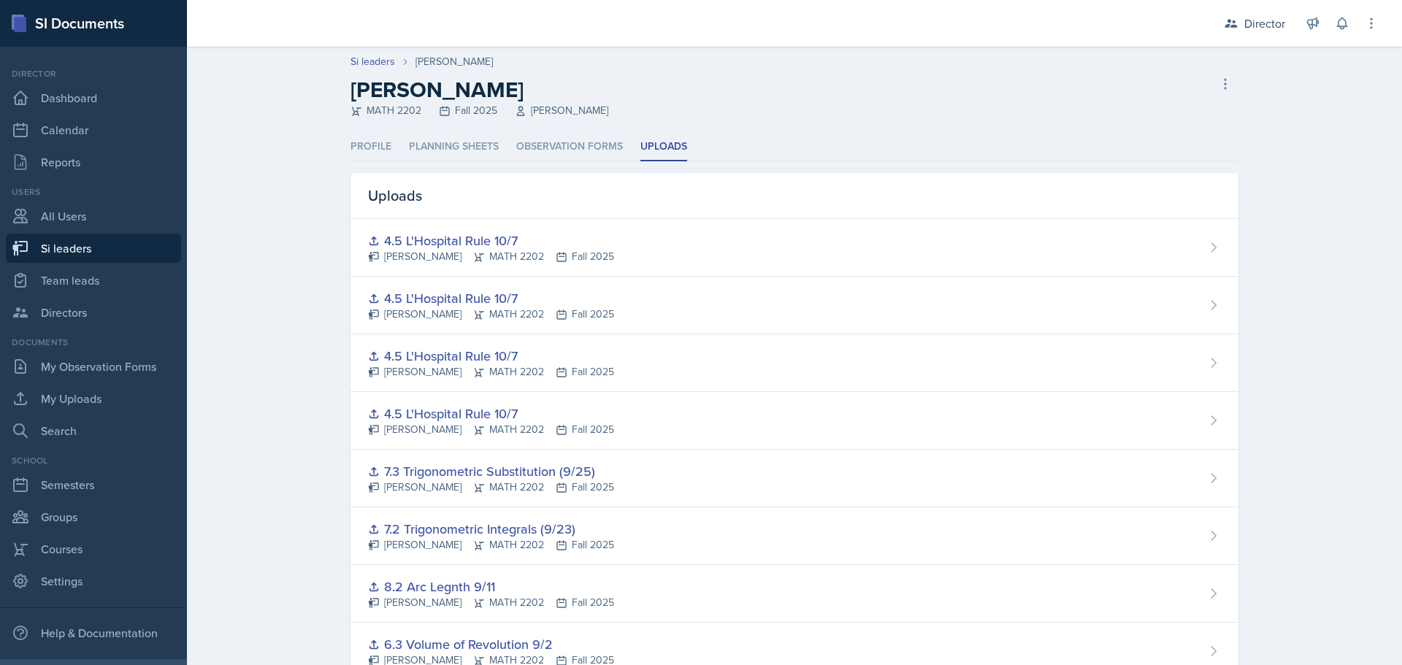
click at [442, 584] on div "8.2 Arc Legnth 9/11" at bounding box center [491, 587] width 246 height 20
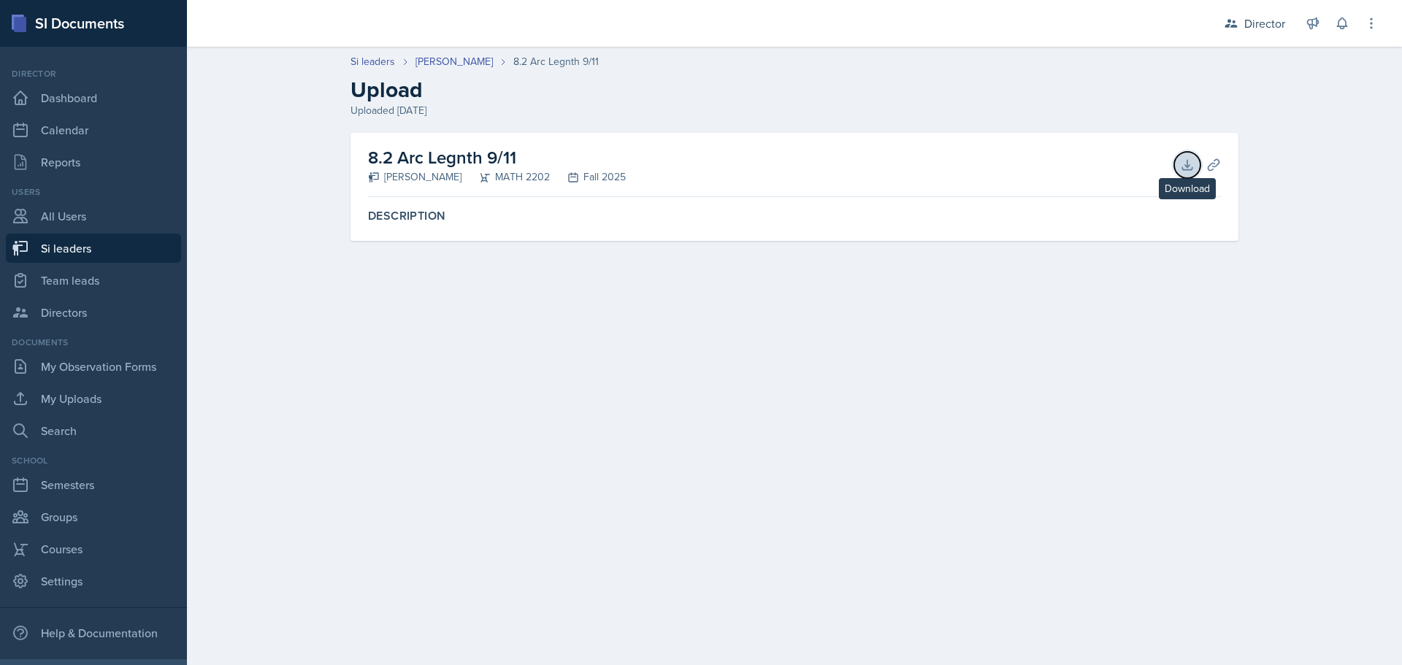
click at [1186, 162] on icon at bounding box center [1187, 165] width 15 height 15
click at [463, 67] on link "[PERSON_NAME]" at bounding box center [453, 61] width 77 height 15
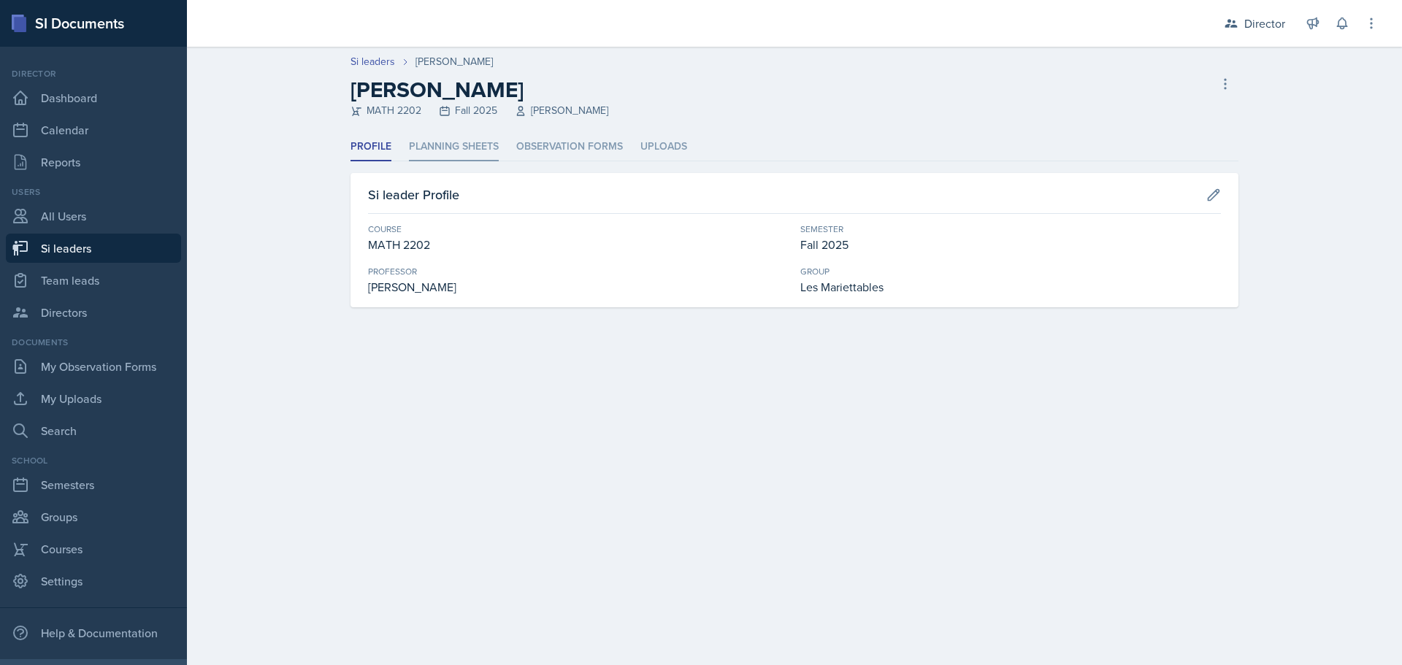
click at [462, 153] on li "Planning Sheets" at bounding box center [454, 147] width 90 height 28
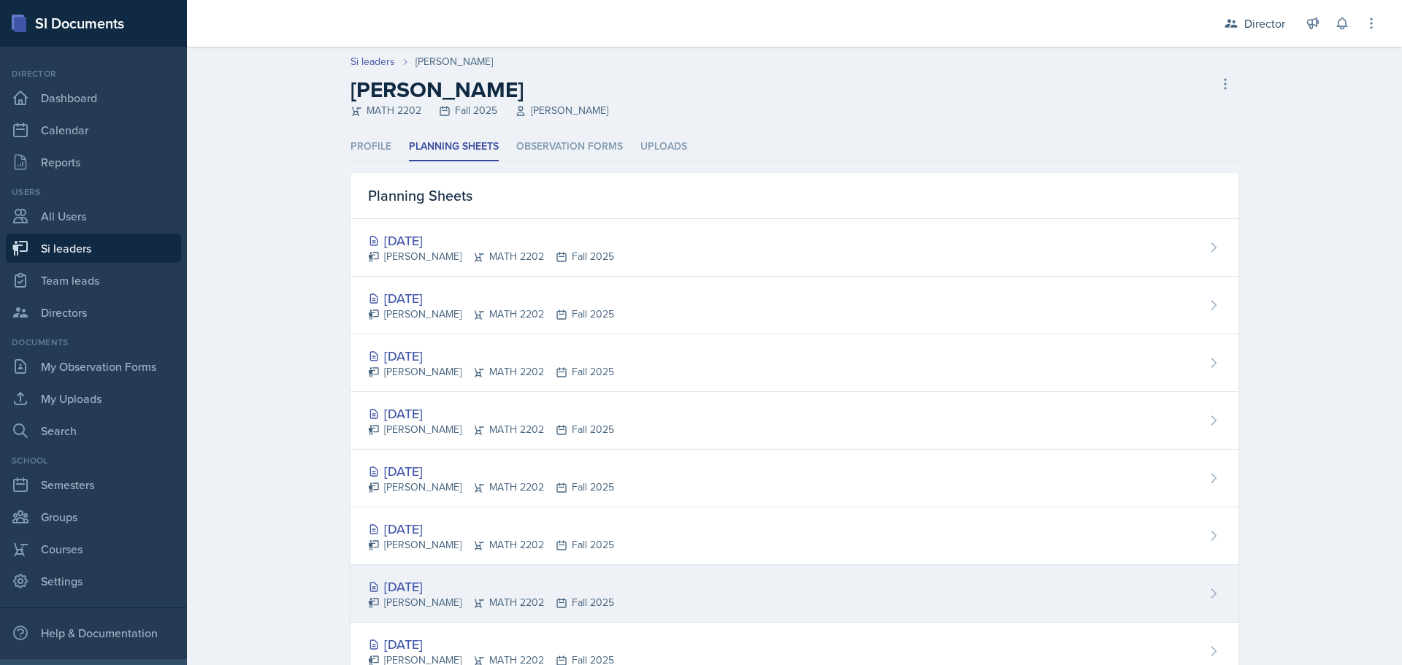
click at [429, 587] on div "[DATE]" at bounding box center [491, 587] width 246 height 20
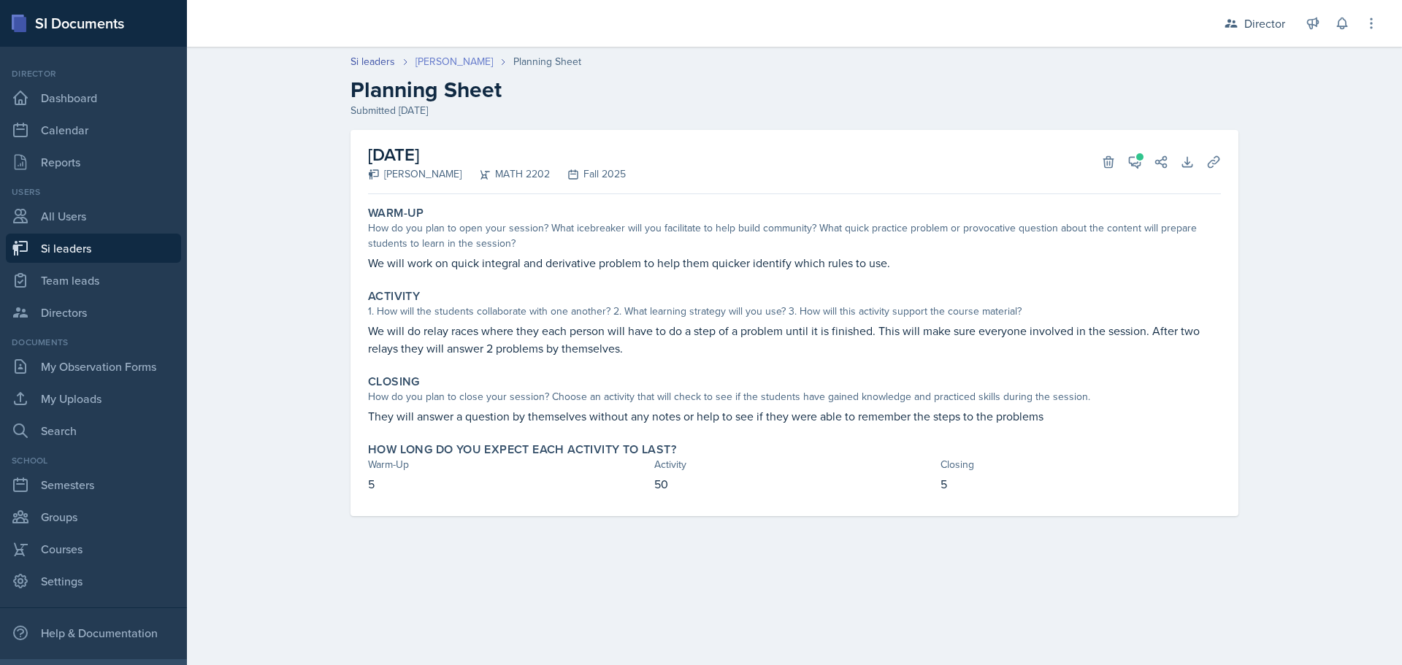
click at [445, 58] on link "[PERSON_NAME]" at bounding box center [453, 61] width 77 height 15
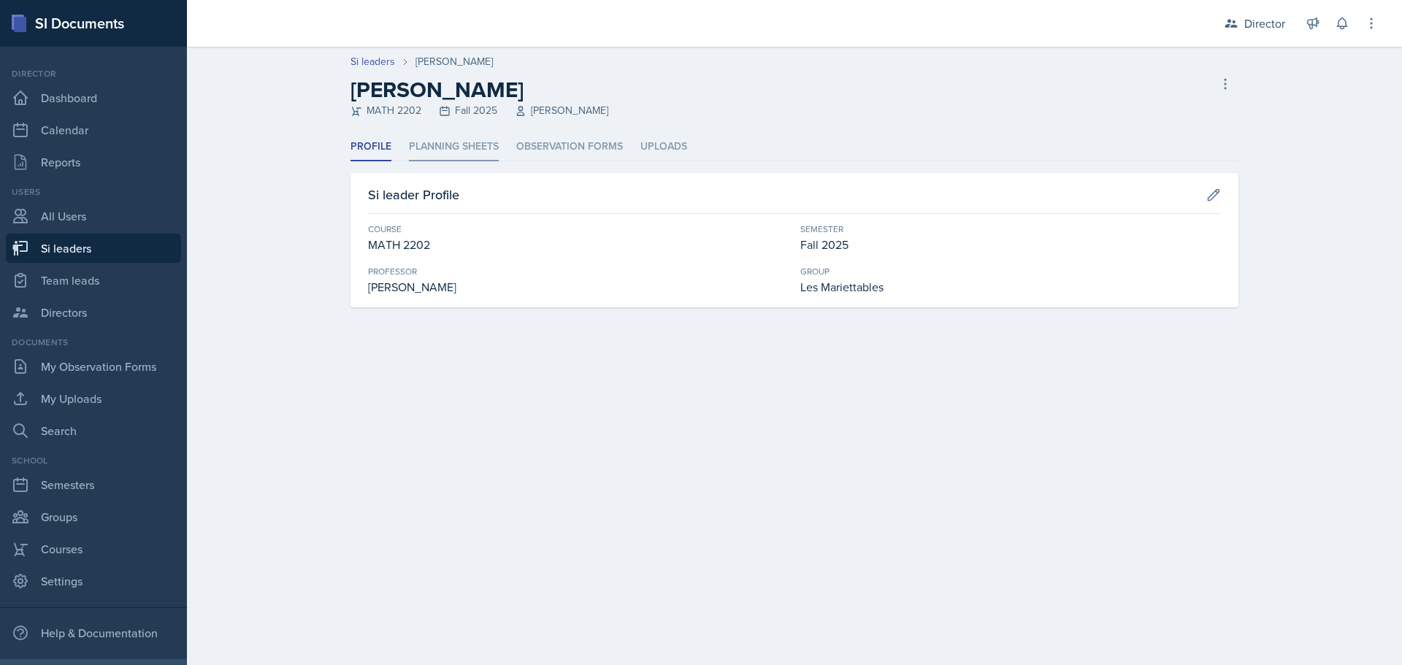
click at [446, 152] on li "Planning Sheets" at bounding box center [454, 147] width 90 height 28
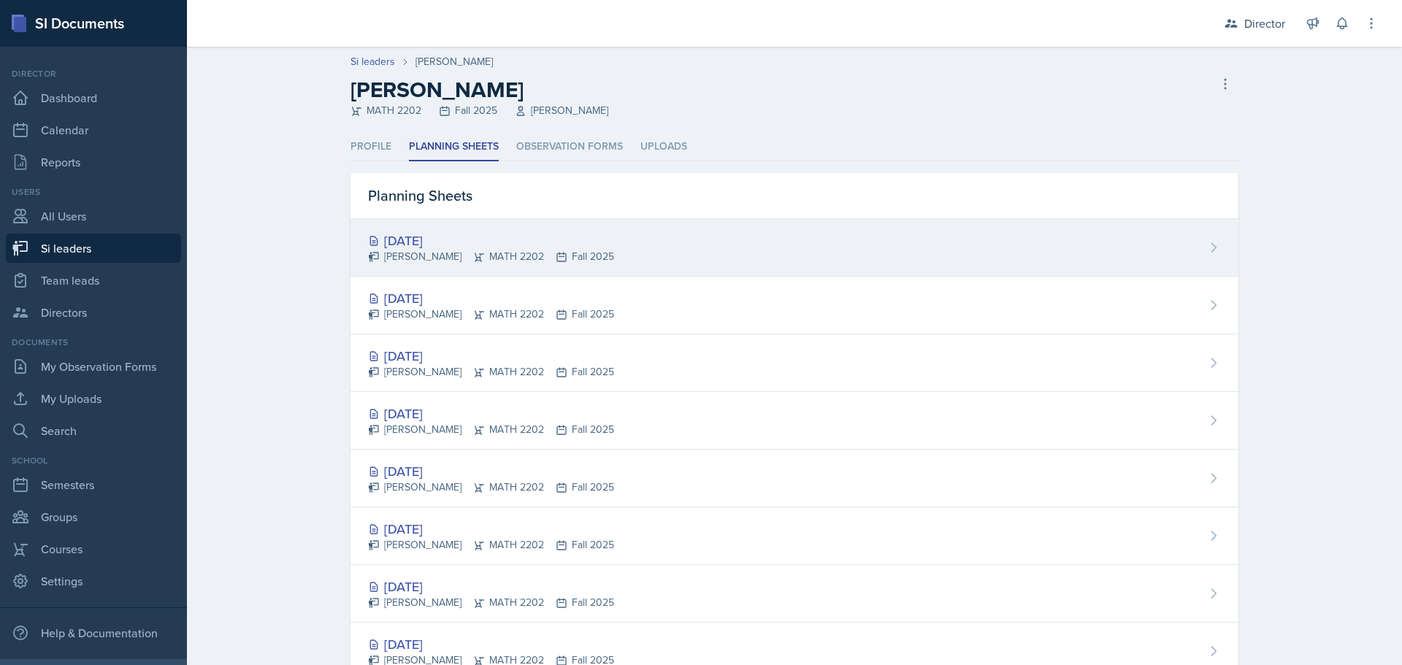
click at [424, 245] on div "[DATE]" at bounding box center [491, 241] width 246 height 20
